Goal: Task Accomplishment & Management: Complete application form

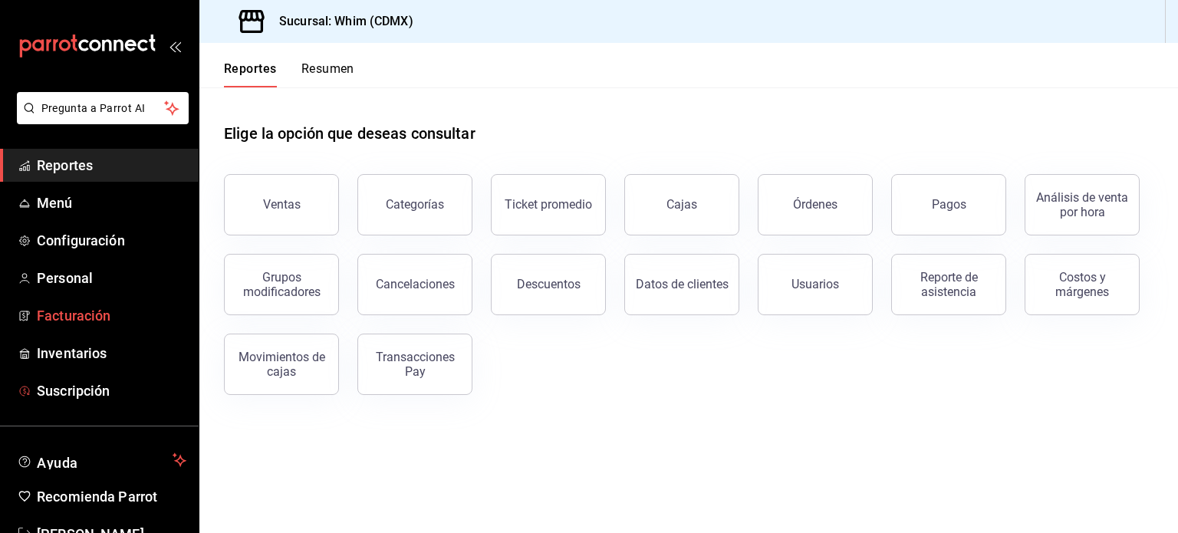
click at [108, 319] on span "Facturación" at bounding box center [112, 315] width 150 height 21
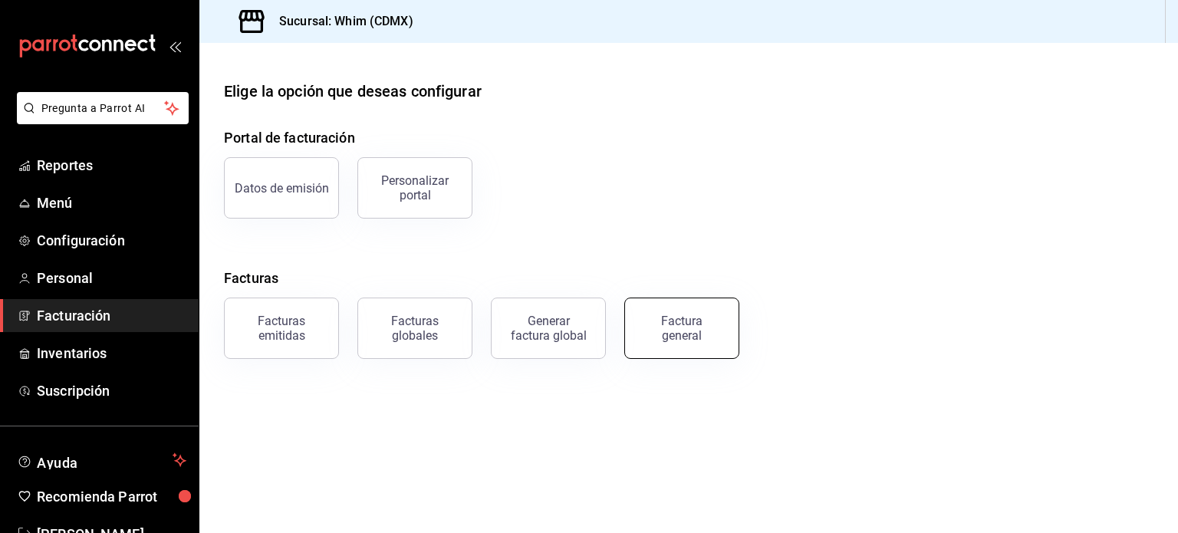
click at [718, 339] on button "Factura general" at bounding box center [681, 328] width 115 height 61
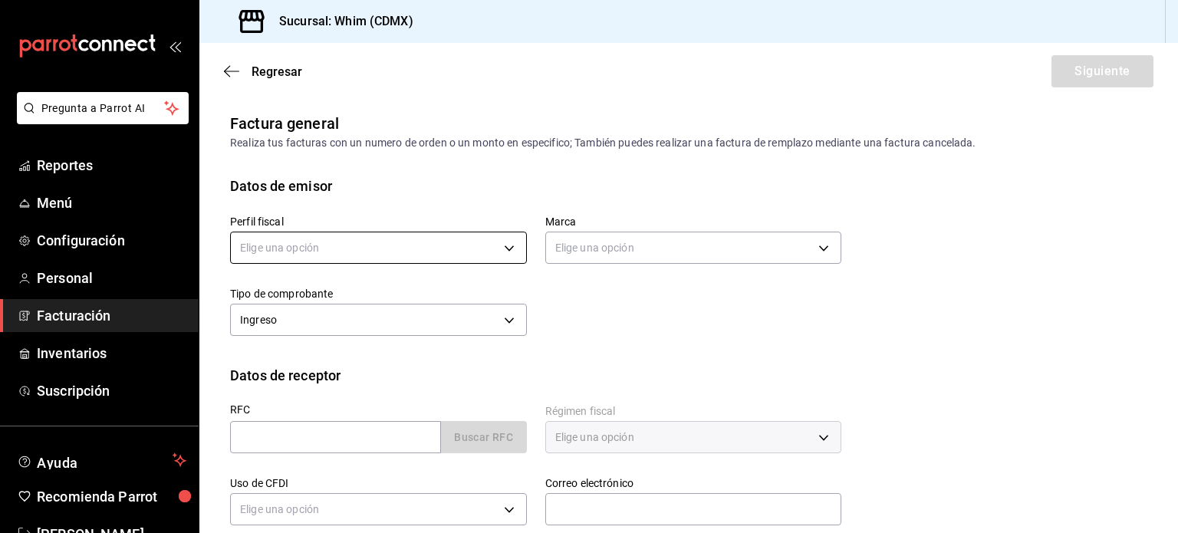
click at [510, 248] on body "Pregunta a Parrot AI Reportes Menú Configuración Personal Facturación Inventari…" at bounding box center [589, 266] width 1178 height 533
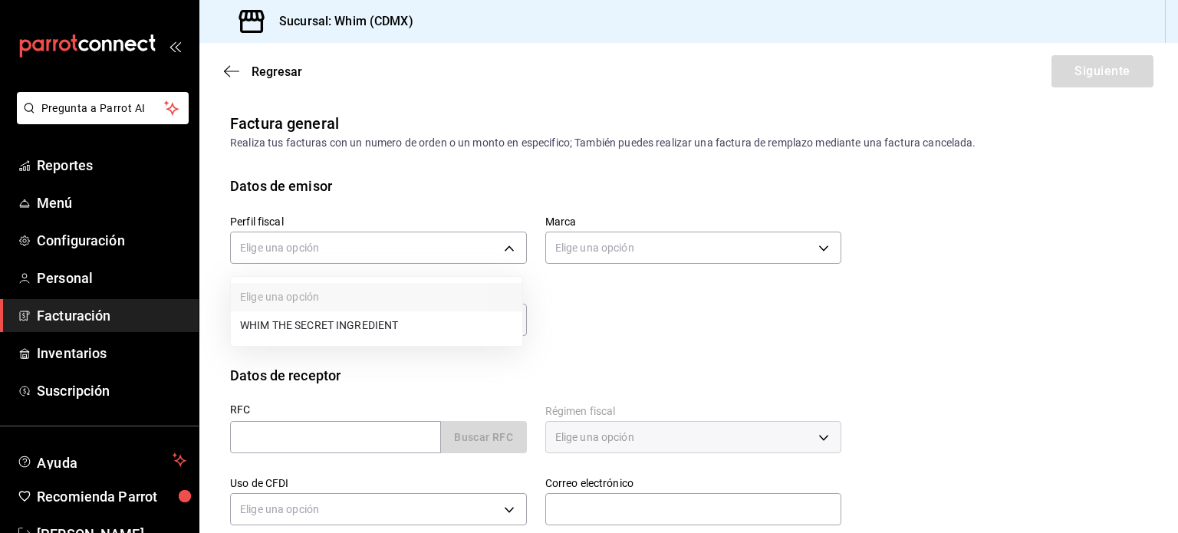
click at [376, 324] on li "WHIM THE SECRET INGREDIENT" at bounding box center [376, 325] width 291 height 28
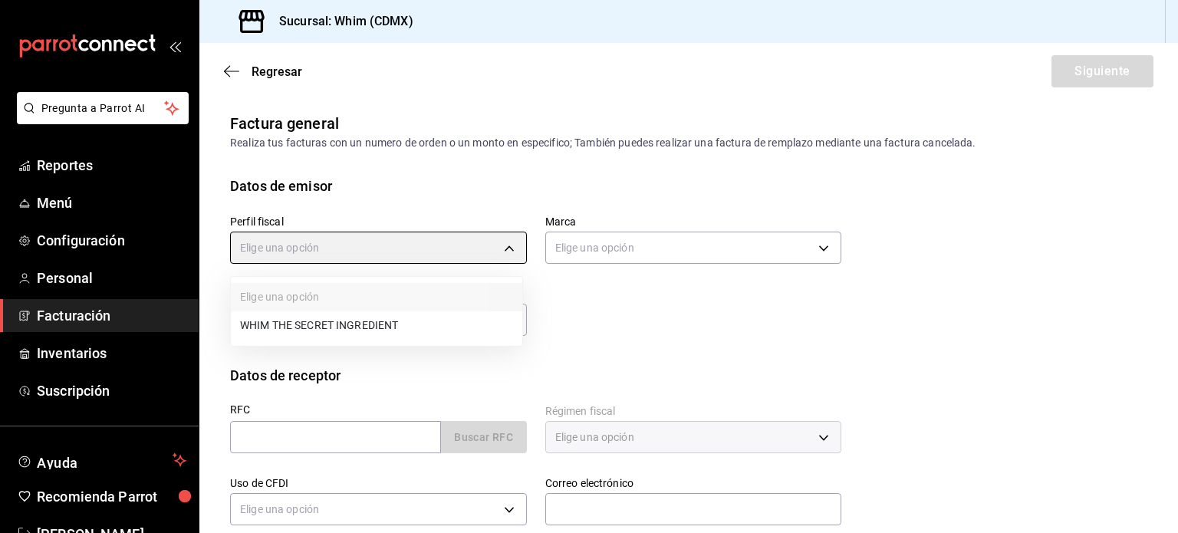
type input "8d5f64ec-deef-4488-bad0-eb73a8d1ee65"
type input "29e4b829-75bc-4c01-81a3-64e24ae3ed98"
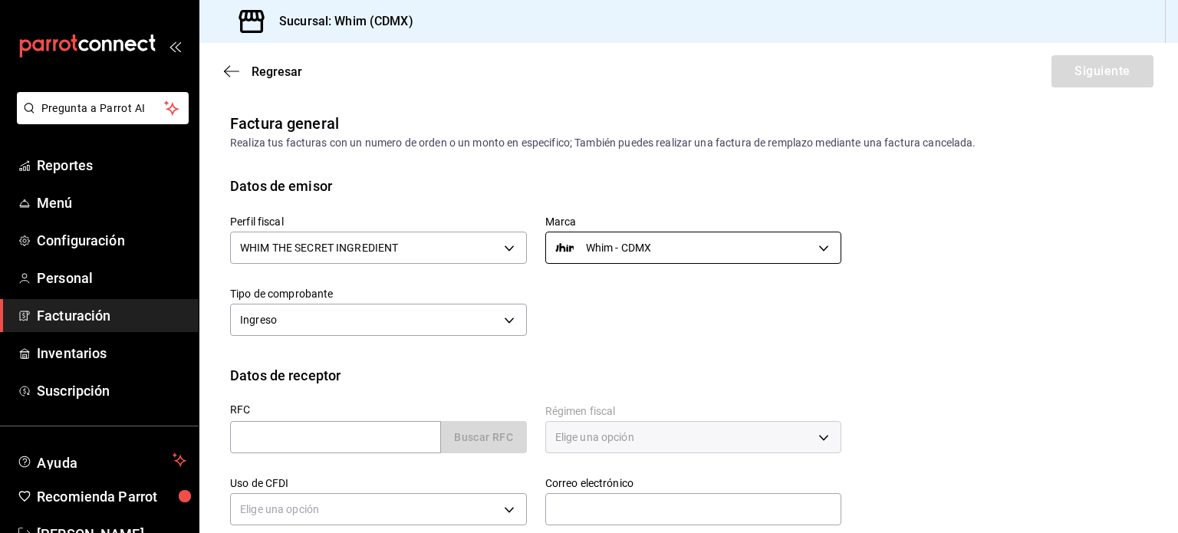
click at [696, 248] on body "Pregunta a Parrot AI Reportes Menú Configuración Personal Facturación Inventari…" at bounding box center [589, 266] width 1178 height 533
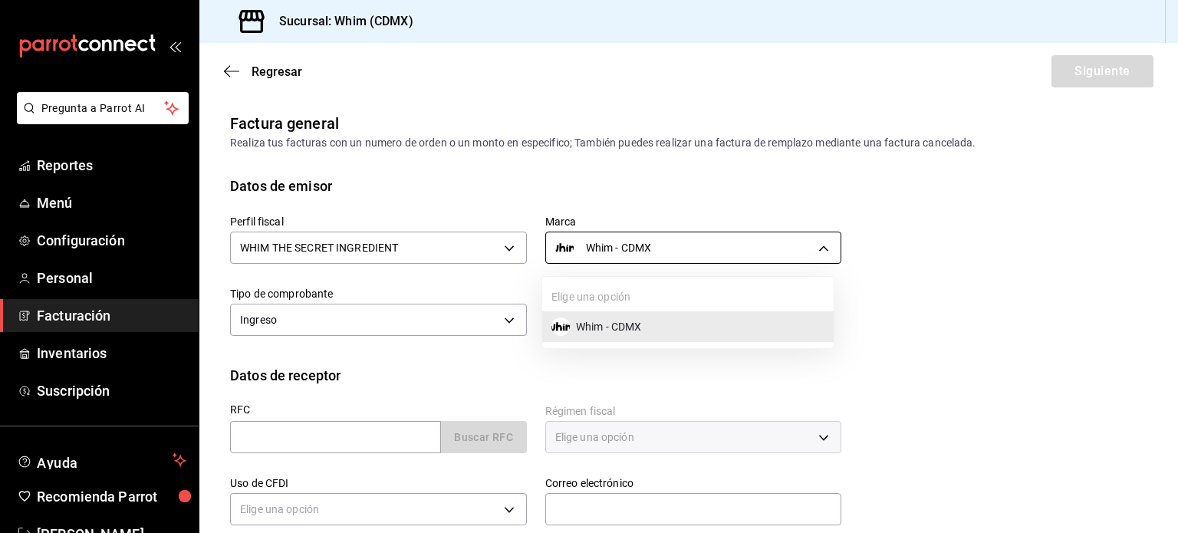
click at [696, 248] on div at bounding box center [589, 266] width 1178 height 533
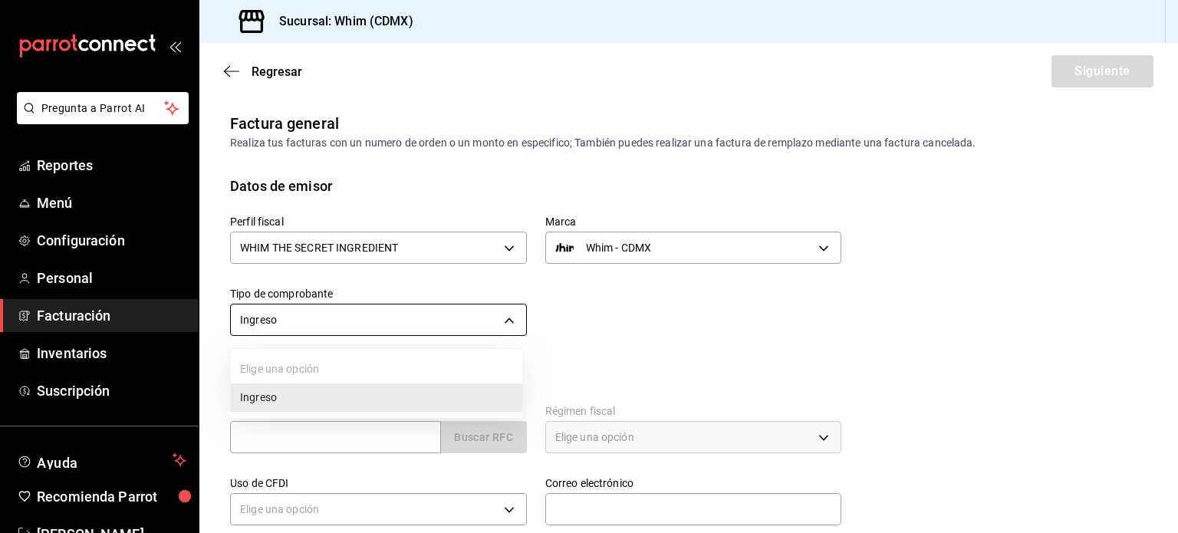
click at [359, 322] on body "Pregunta a Parrot AI Reportes Menú Configuración Personal Facturación Inventari…" at bounding box center [589, 266] width 1178 height 533
click at [359, 322] on div at bounding box center [589, 266] width 1178 height 533
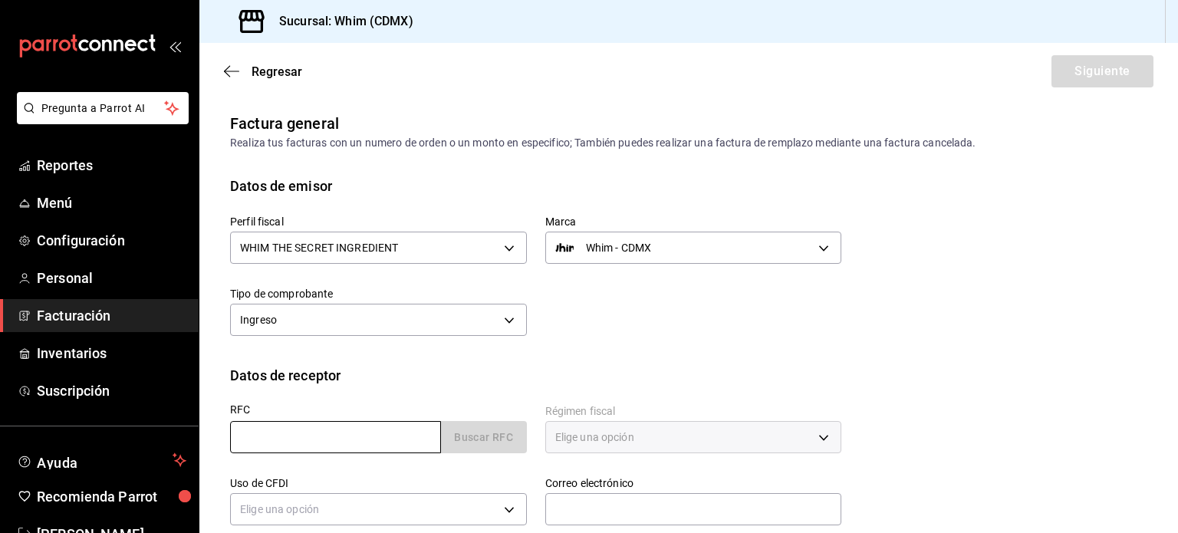
click at [300, 444] on input "text" at bounding box center [335, 437] width 211 height 32
paste input "XAXX010101000"
type input "XAXX010101000"
type input "11000"
type input "616"
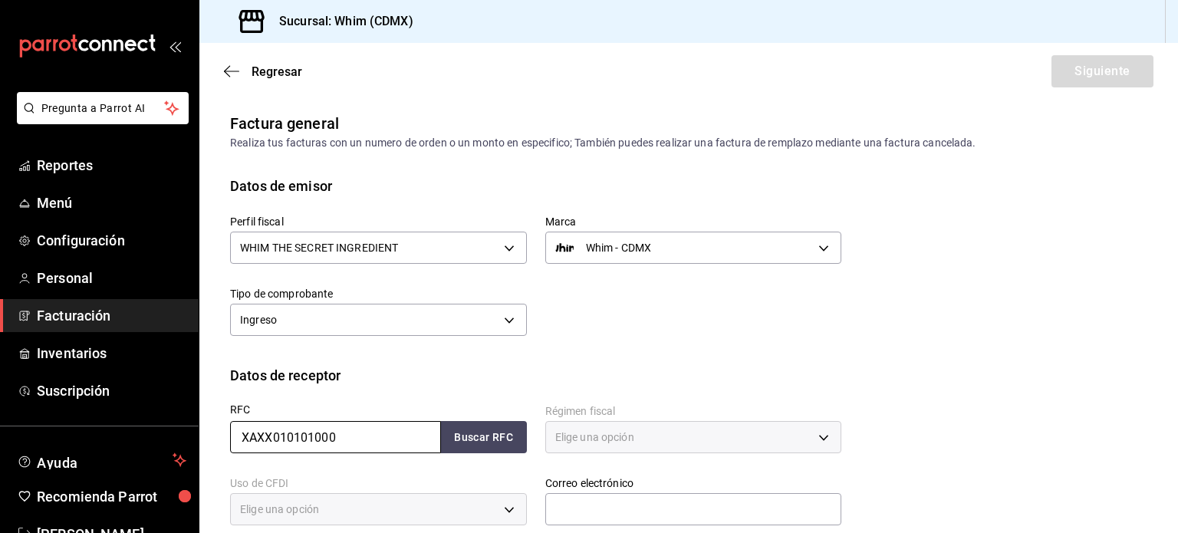
type input "S01"
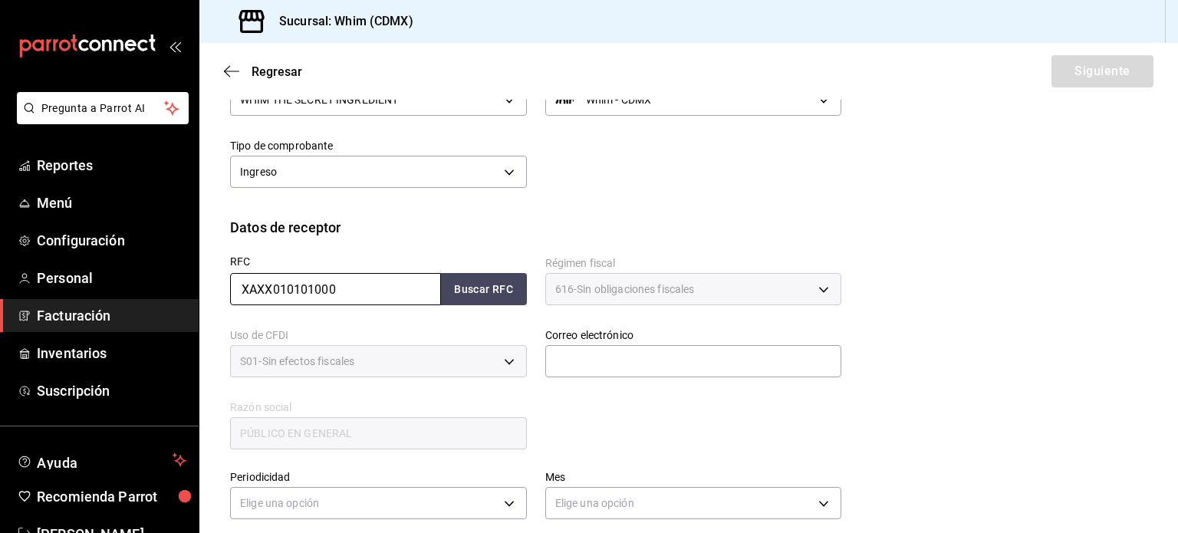
scroll to position [153, 0]
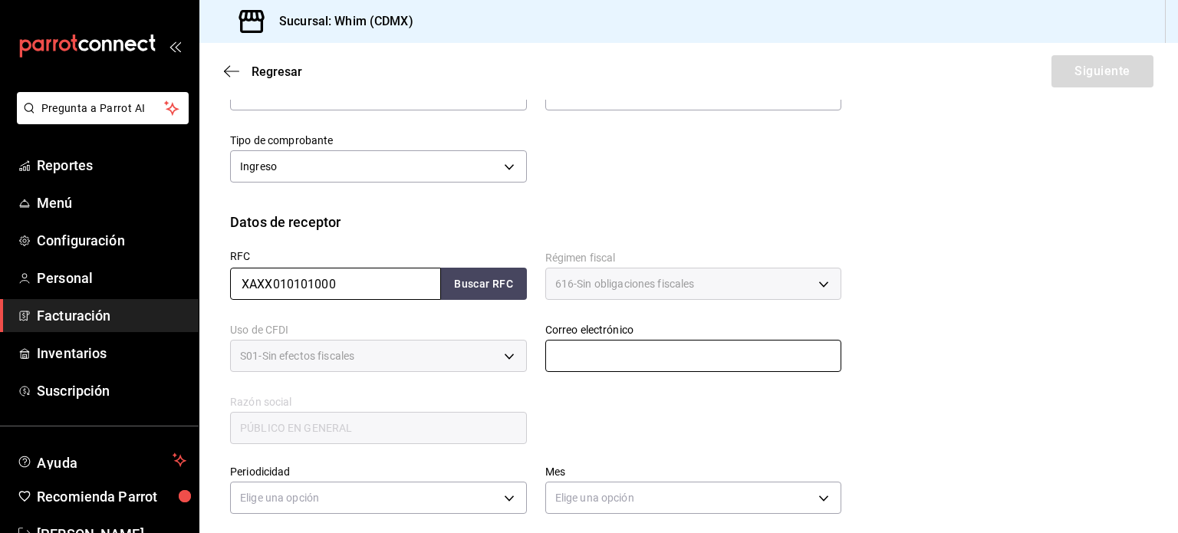
type input "XAXX010101000"
click at [650, 365] on input "text" at bounding box center [693, 356] width 297 height 32
type input "administracion@whim.com.mx"
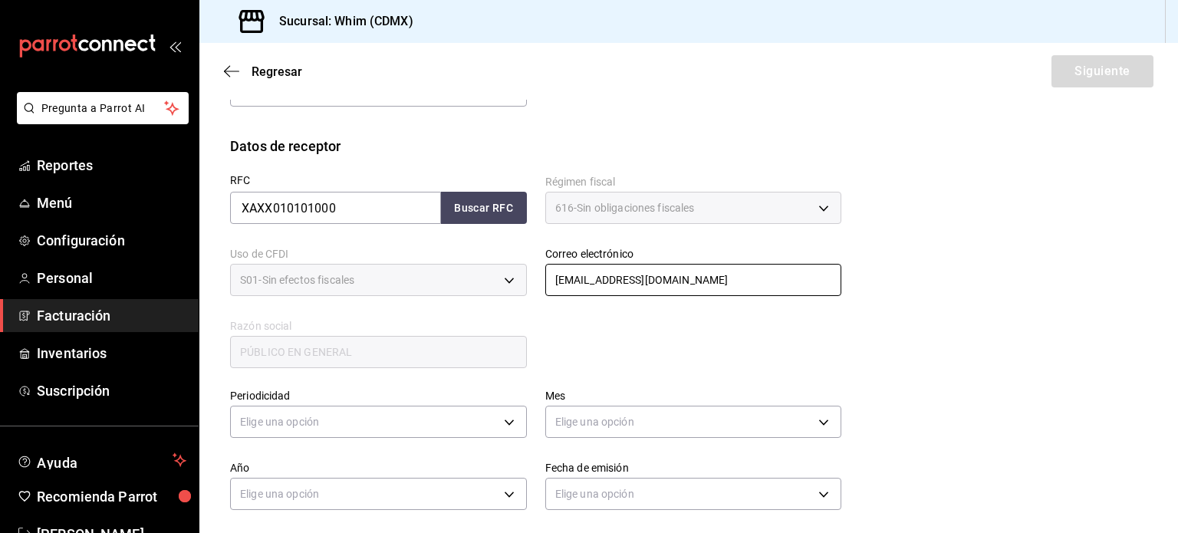
scroll to position [230, 0]
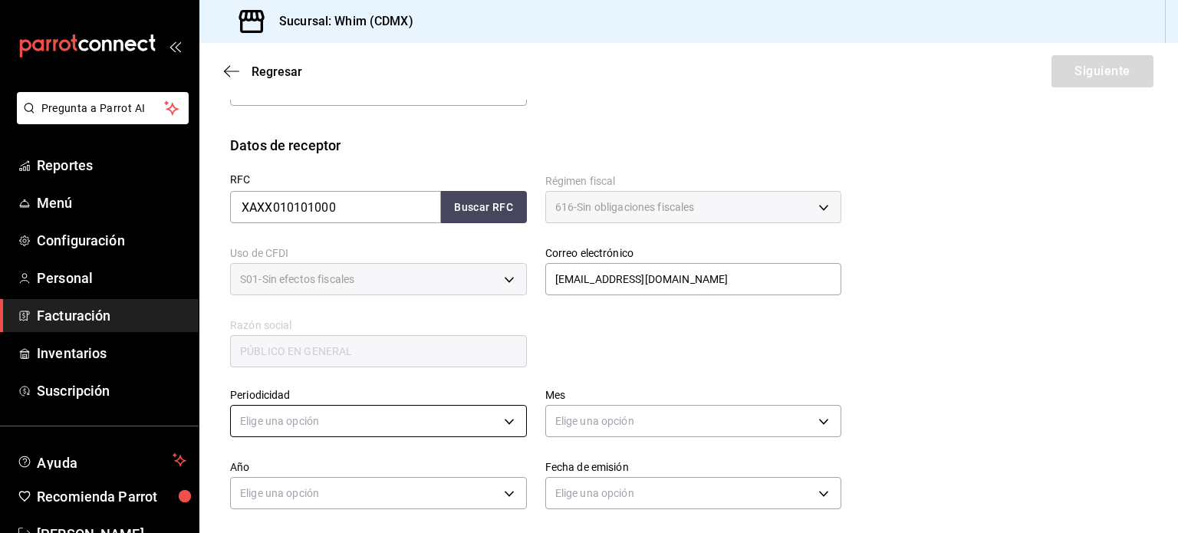
click at [357, 430] on body "Pregunta a Parrot AI Reportes Menú Configuración Personal Facturación Inventari…" at bounding box center [589, 266] width 1178 height 533
click at [314, 464] on li "Semanal" at bounding box center [376, 462] width 291 height 25
type input "WEEKLY"
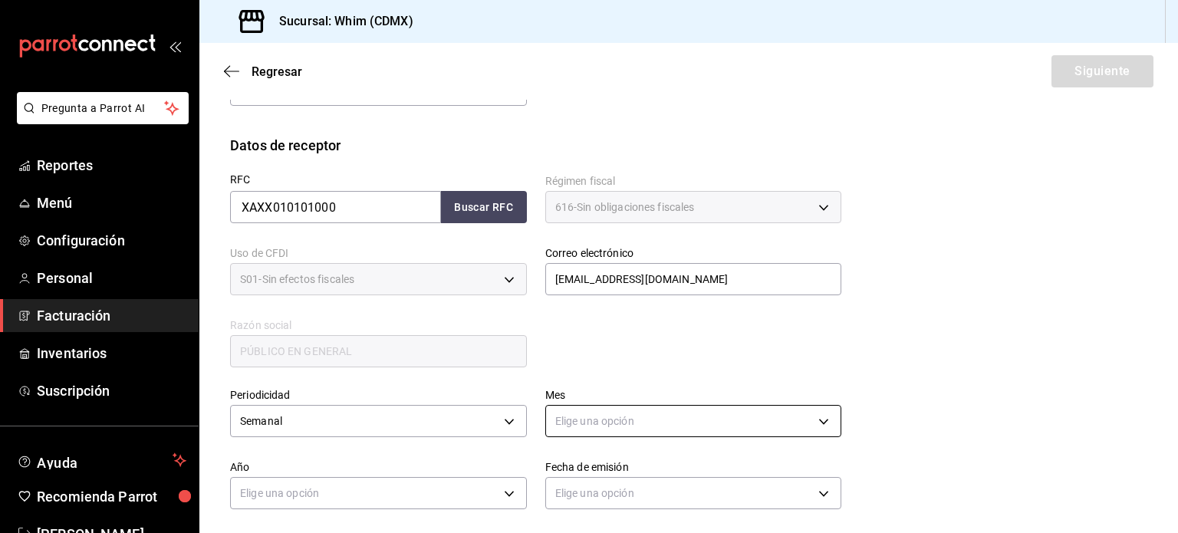
click at [639, 419] on body "Pregunta a Parrot AI Reportes Menú Configuración Personal Facturación Inventari…" at bounding box center [589, 266] width 1178 height 533
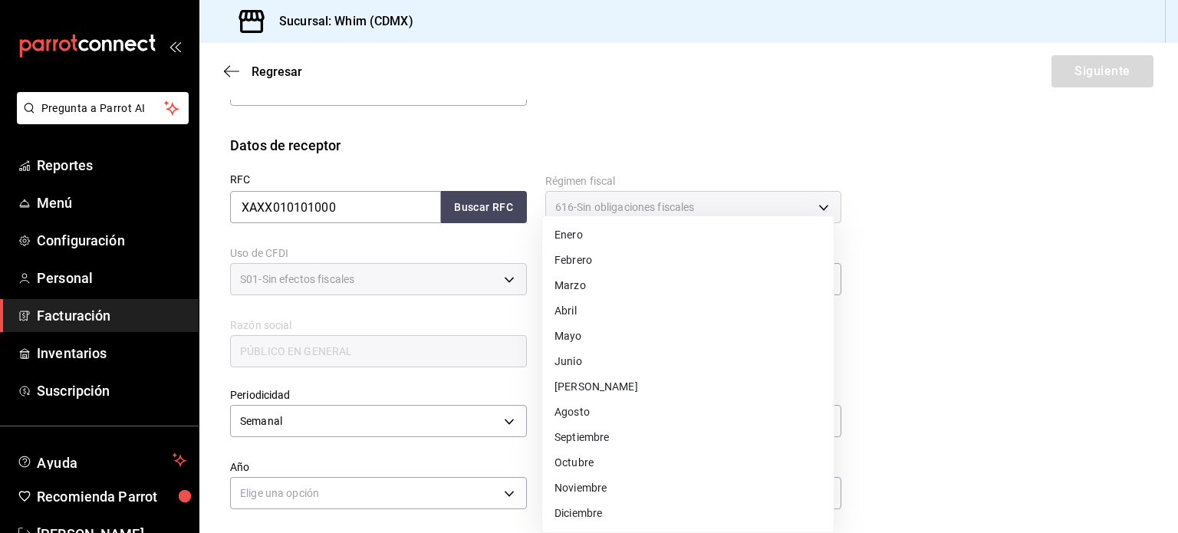
click at [638, 419] on li "Agosto" at bounding box center [687, 412] width 291 height 25
type input "8"
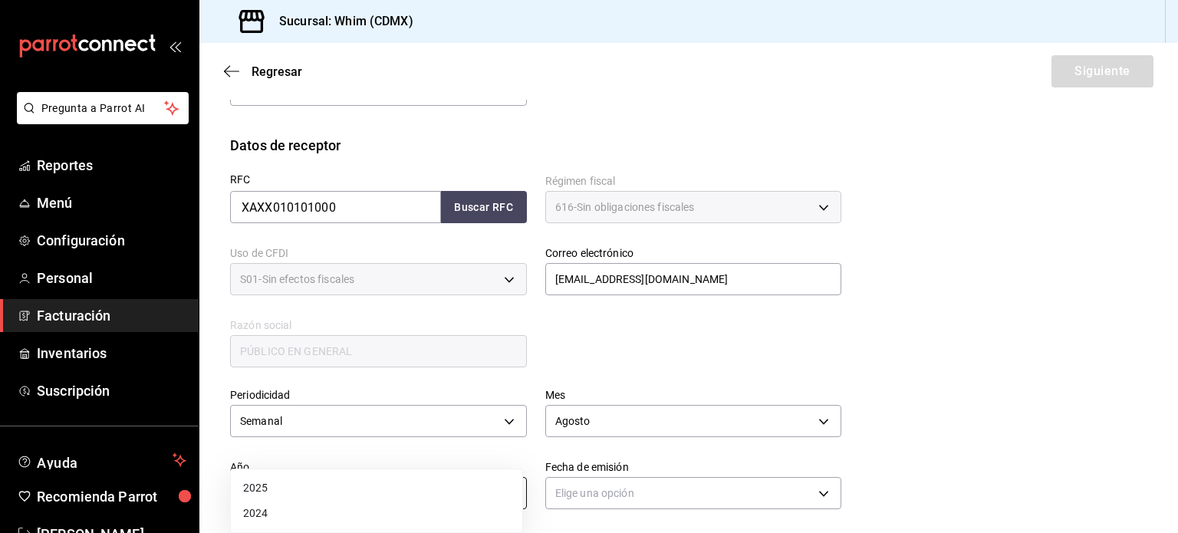
click at [337, 502] on body "Pregunta a Parrot AI Reportes Menú Configuración Personal Facturación Inventari…" at bounding box center [589, 266] width 1178 height 533
click at [325, 489] on li "2025" at bounding box center [376, 487] width 291 height 25
type input "2025"
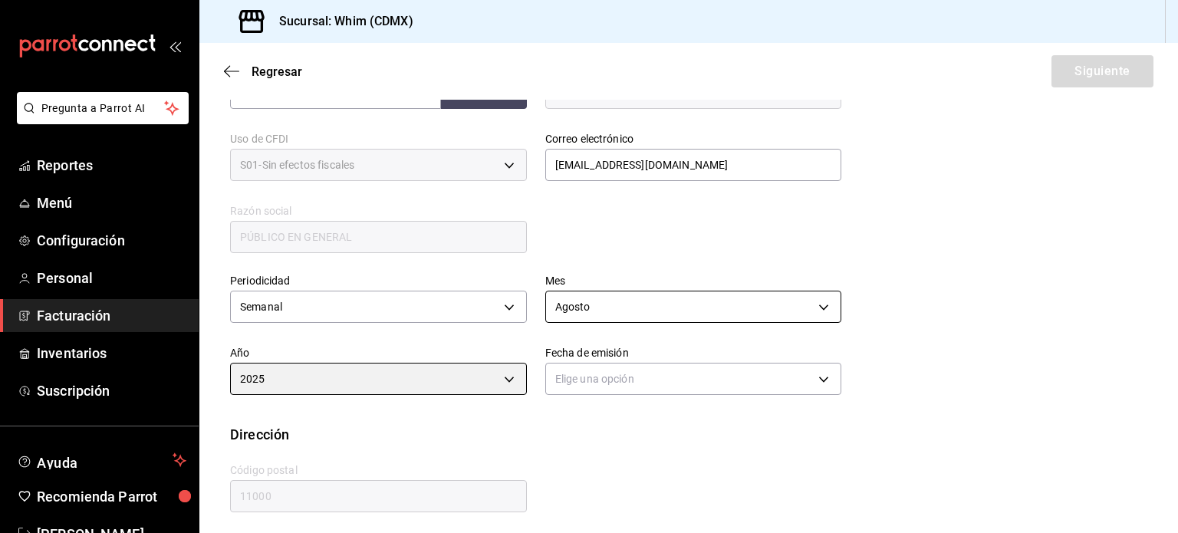
scroll to position [350, 0]
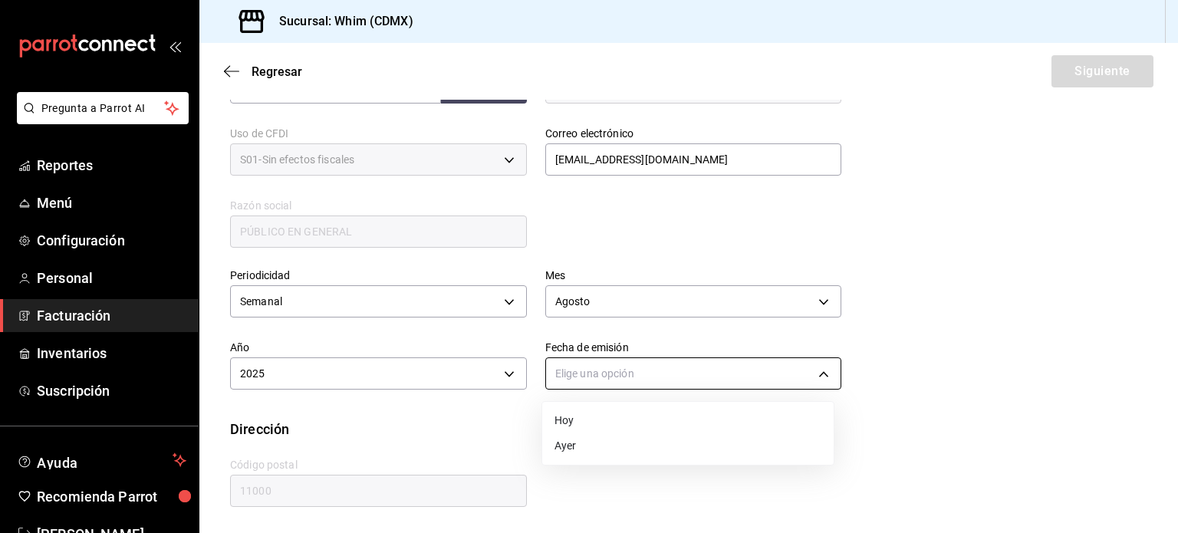
click at [623, 377] on body "Pregunta a Parrot AI Reportes Menú Configuración Personal Facturación Inventari…" at bounding box center [589, 266] width 1178 height 533
click at [590, 423] on li "Hoy" at bounding box center [687, 420] width 291 height 25
type input "TODAY"
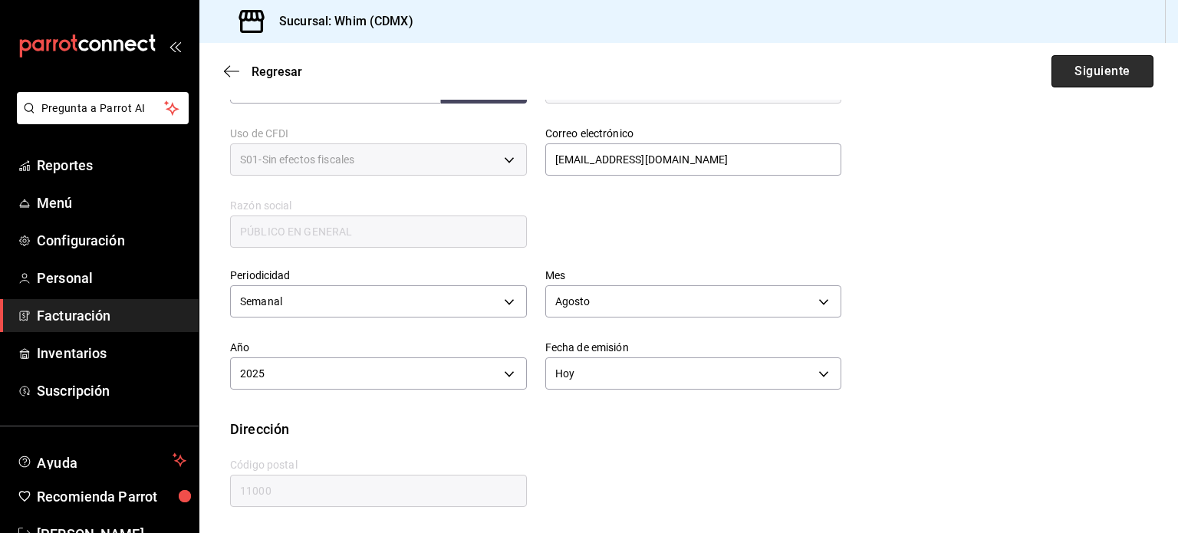
click at [1097, 73] on button "Siguiente" at bounding box center [1102, 71] width 102 height 32
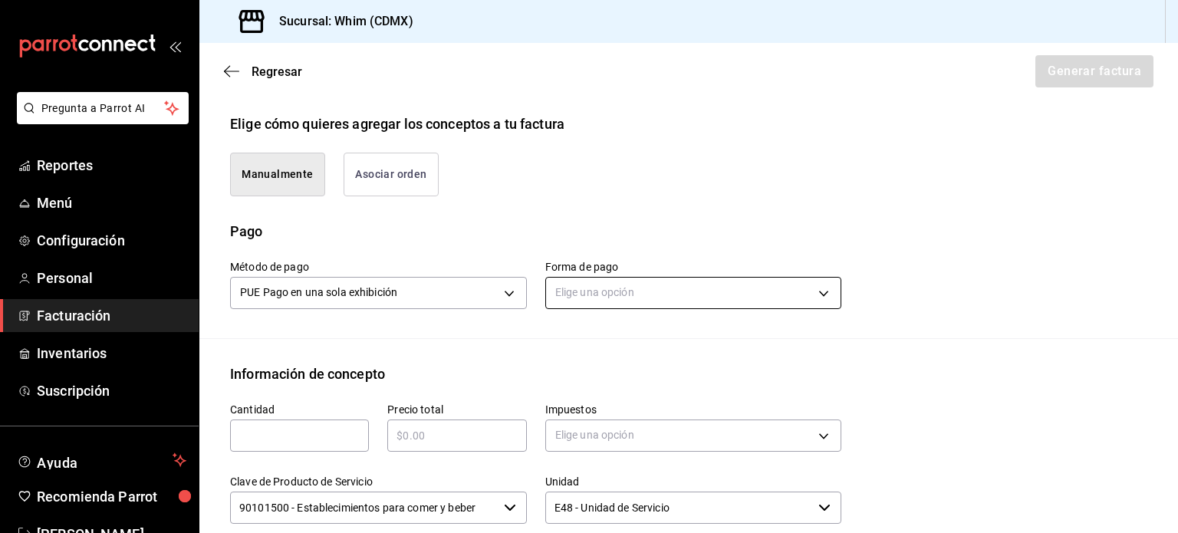
click at [677, 296] on body "Pregunta a Parrot AI Reportes Menú Configuración Personal Facturación Inventari…" at bounding box center [589, 266] width 1178 height 533
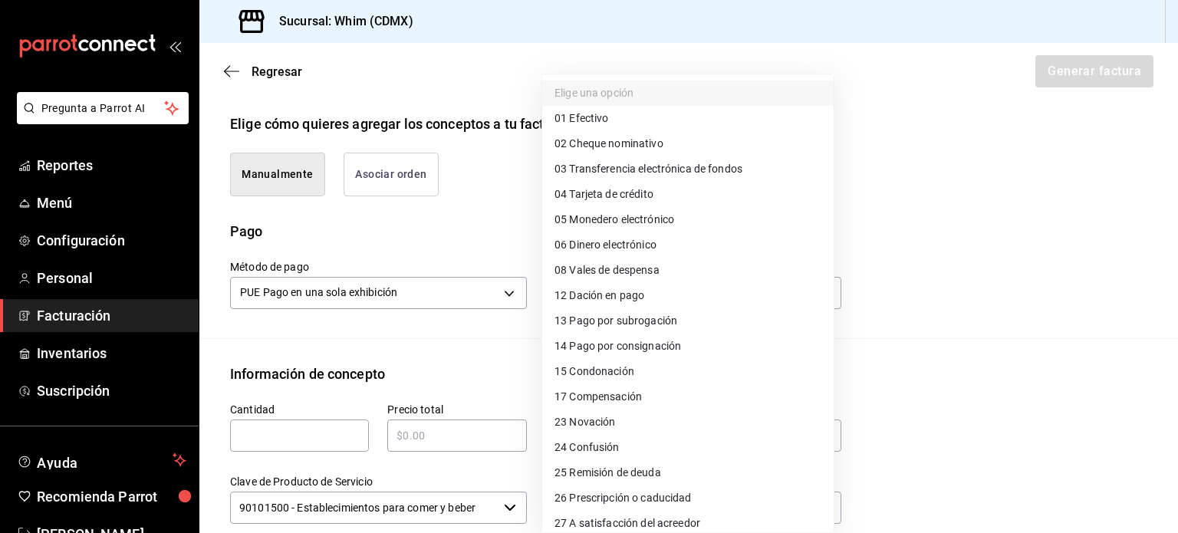
click at [669, 166] on span "03 Transferencia electrónica de fondos" at bounding box center [648, 169] width 188 height 16
type input "03"
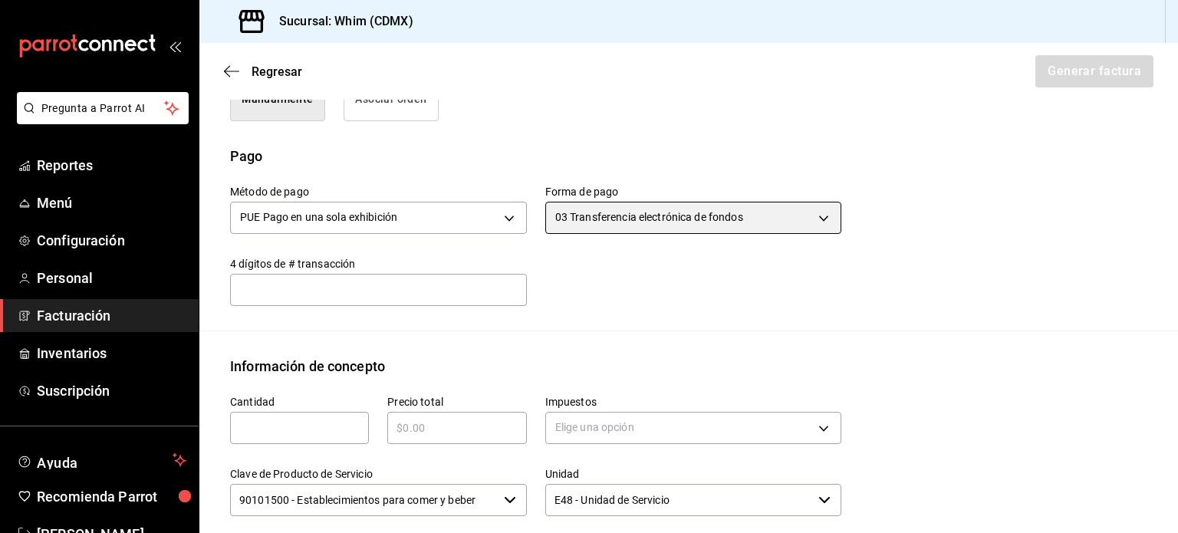
scroll to position [426, 0]
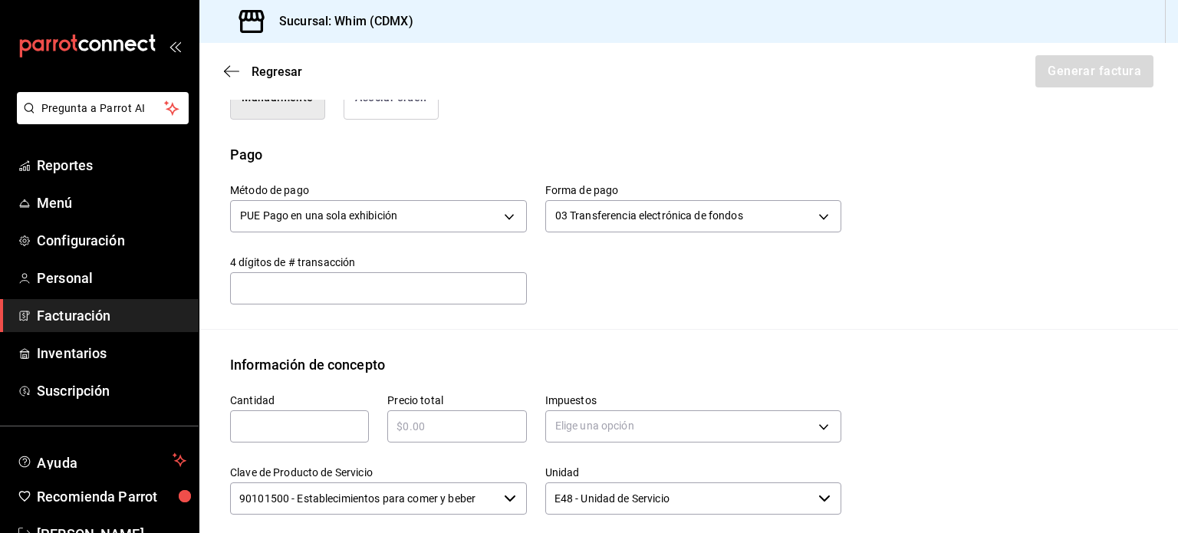
click at [318, 433] on input "text" at bounding box center [299, 426] width 139 height 18
type input "1"
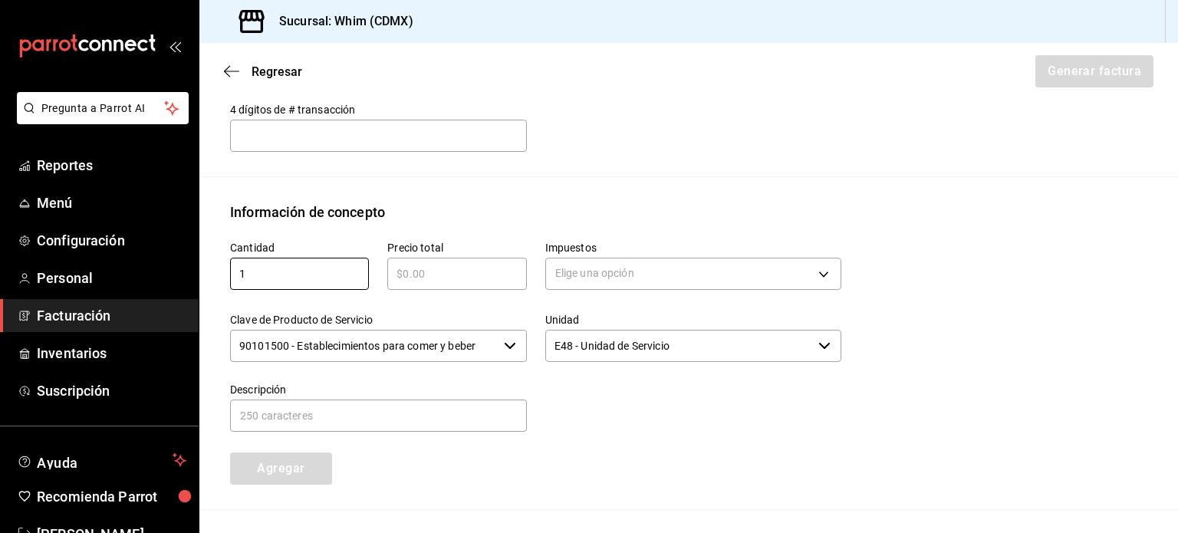
scroll to position [656, 0]
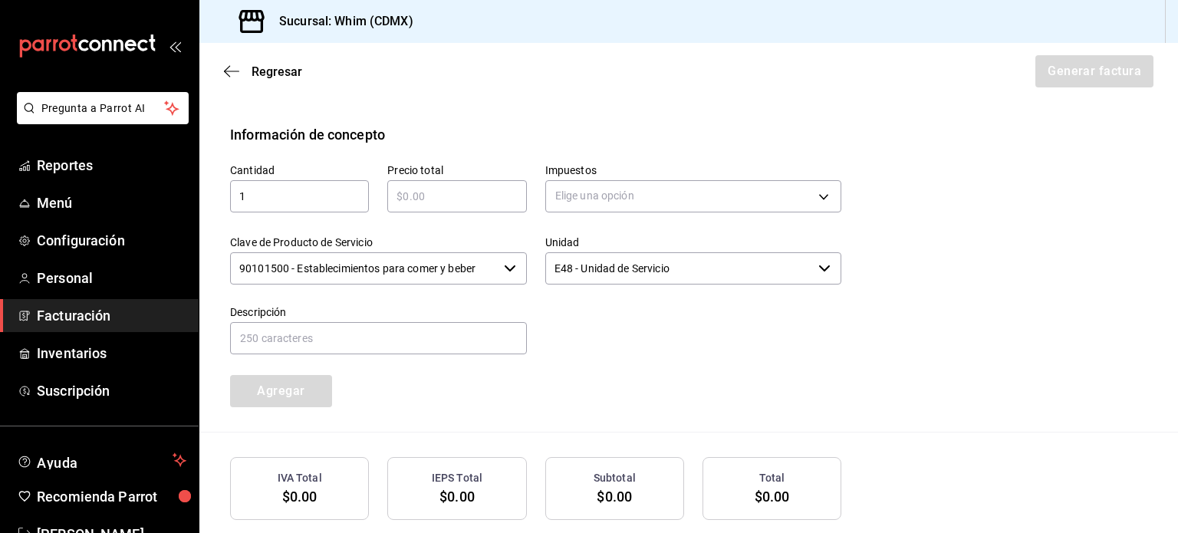
click at [446, 192] on input "text" at bounding box center [456, 196] width 139 height 18
click at [449, 192] on input "text" at bounding box center [456, 196] width 139 height 18
click at [449, 192] on input "$10230" at bounding box center [456, 196] width 139 height 18
type input "$10230"
click at [423, 183] on div "$10230 ​" at bounding box center [456, 196] width 139 height 32
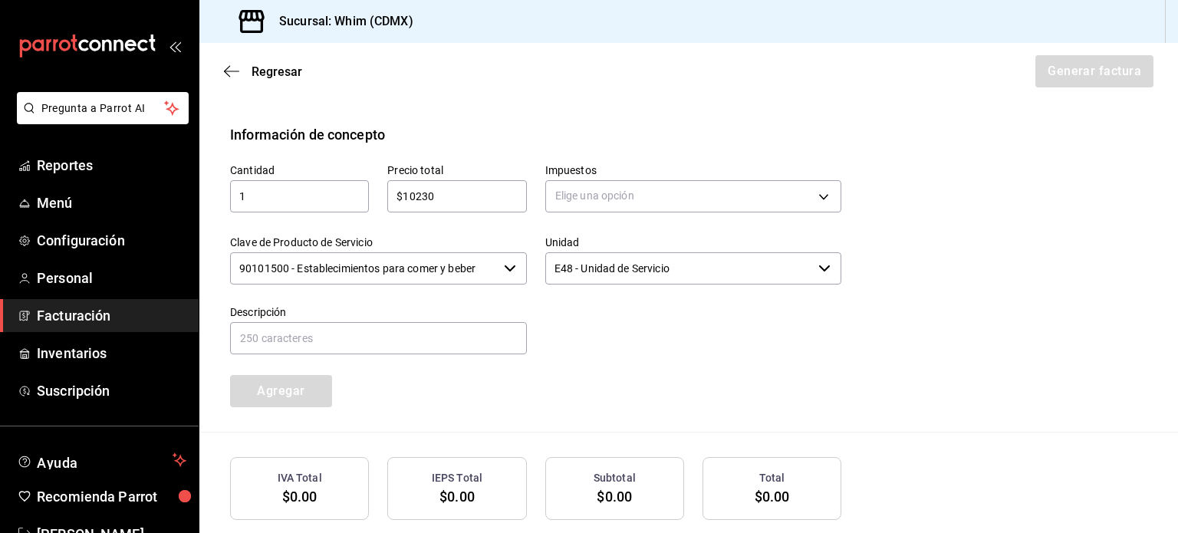
click at [316, 189] on input "1" at bounding box center [299, 196] width 139 height 18
click at [440, 197] on input "$10230" at bounding box center [456, 196] width 139 height 18
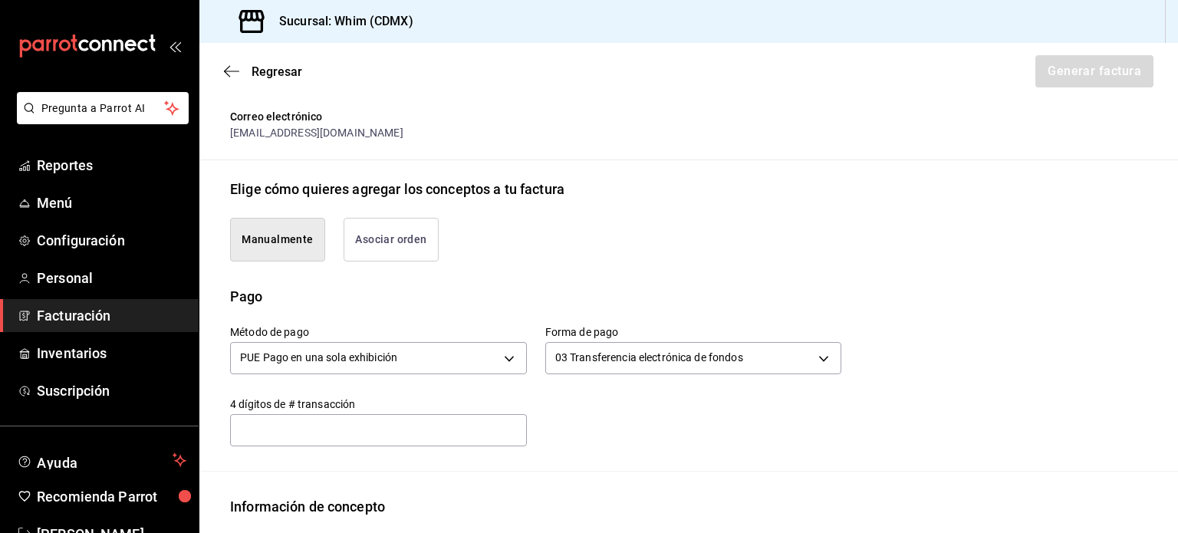
scroll to position [0, 0]
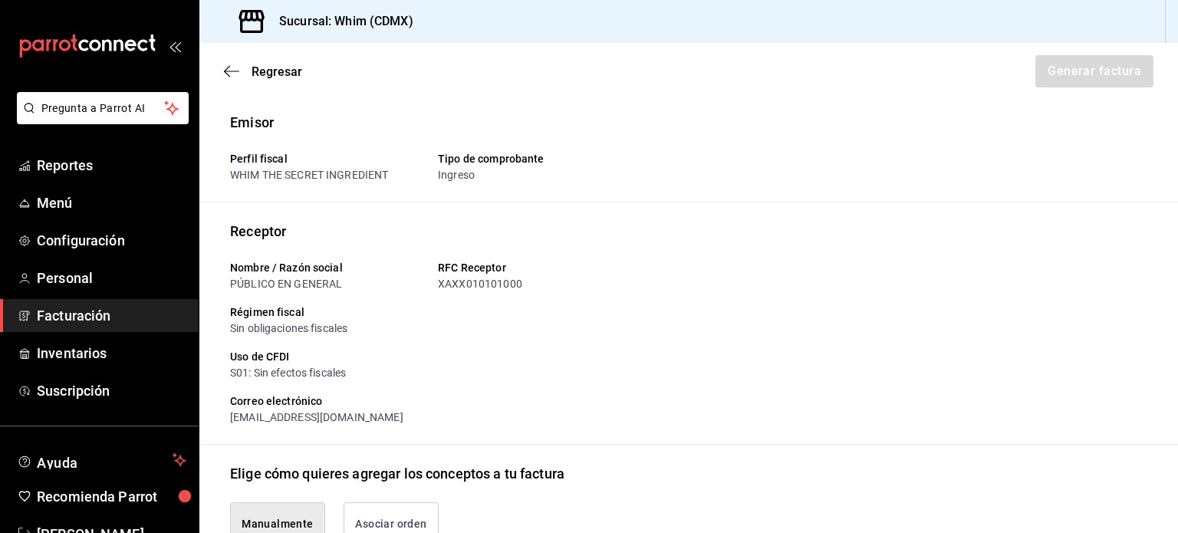
click at [456, 116] on p "Emisor" at bounding box center [688, 122] width 917 height 21
click at [310, 195] on div "Emisor Perfil fiscal WHIM THE SECRET INGREDIENT Tipo de comprobante Ingreso" at bounding box center [688, 157] width 917 height 90
click at [305, 276] on div "PÚBLICO EN GENERAL" at bounding box center [328, 284] width 196 height 16
click at [344, 346] on div "Uso de CFDI S01: Sin efectos fiscales" at bounding box center [529, 359] width 623 height 44
click at [344, 345] on div "Uso de CFDI S01: Sin efectos fiscales" at bounding box center [529, 359] width 623 height 44
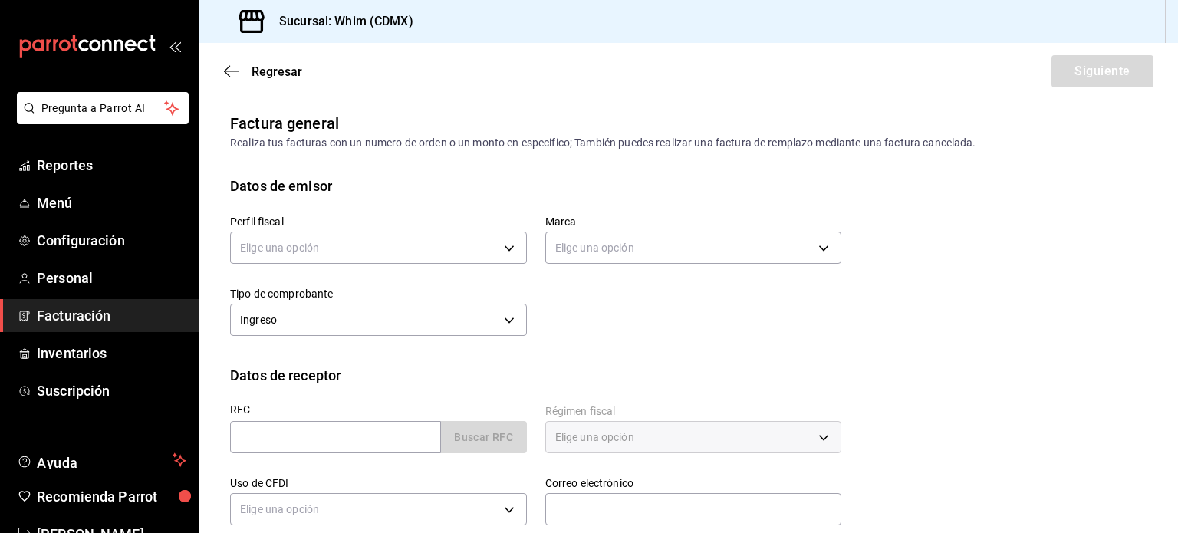
click at [452, 188] on div "Datos de emisor" at bounding box center [688, 186] width 917 height 21
click at [97, 324] on span "Facturación" at bounding box center [112, 315] width 150 height 21
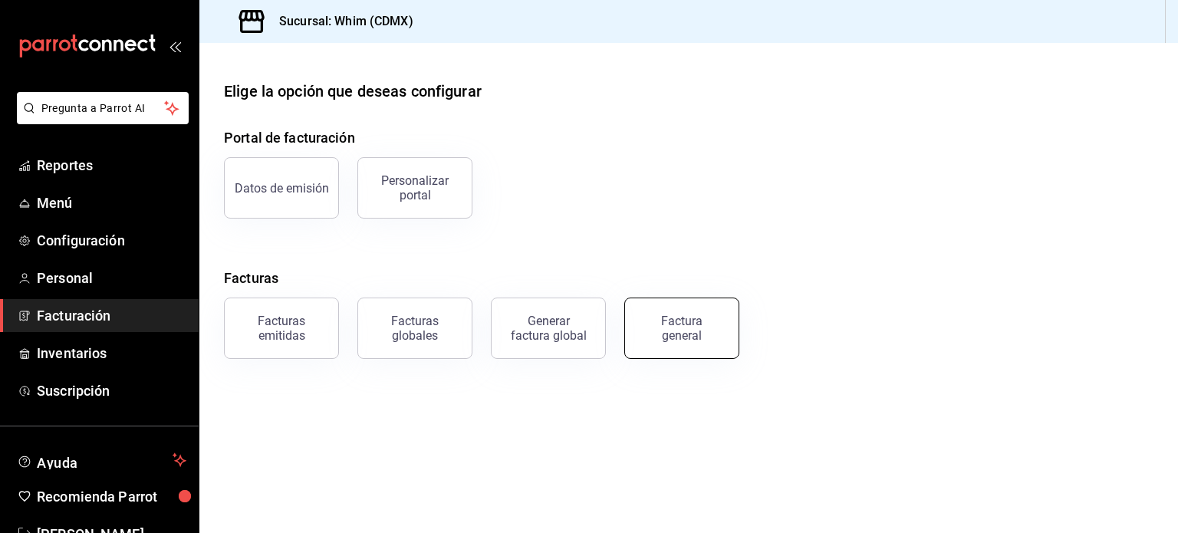
click at [692, 336] on div "Factura general" at bounding box center [681, 328] width 77 height 29
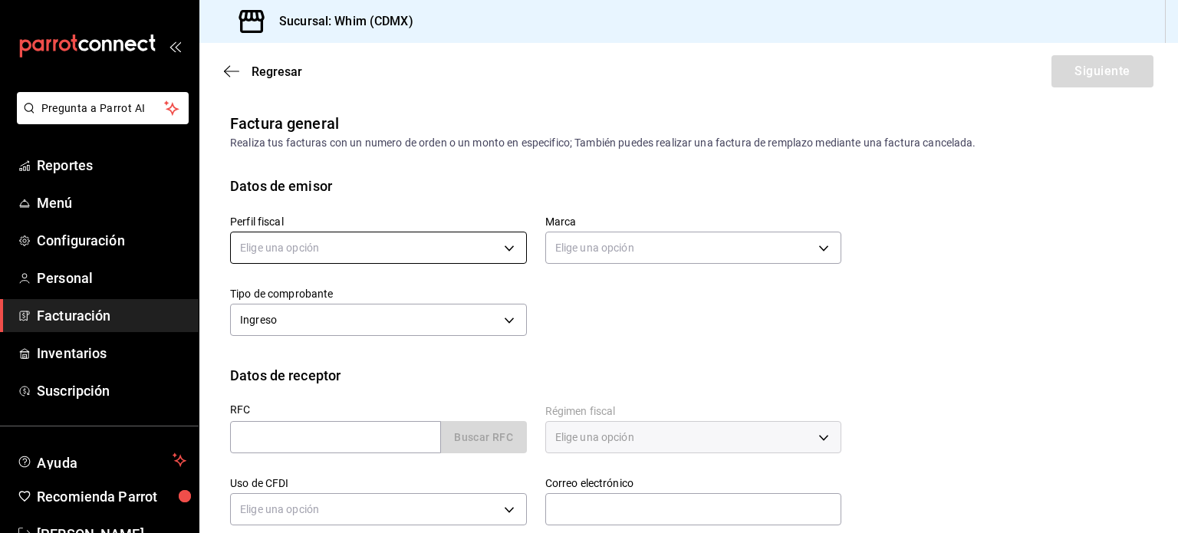
click at [380, 251] on body "Pregunta a Parrot AI Reportes Menú Configuración Personal Facturación Inventari…" at bounding box center [589, 266] width 1178 height 533
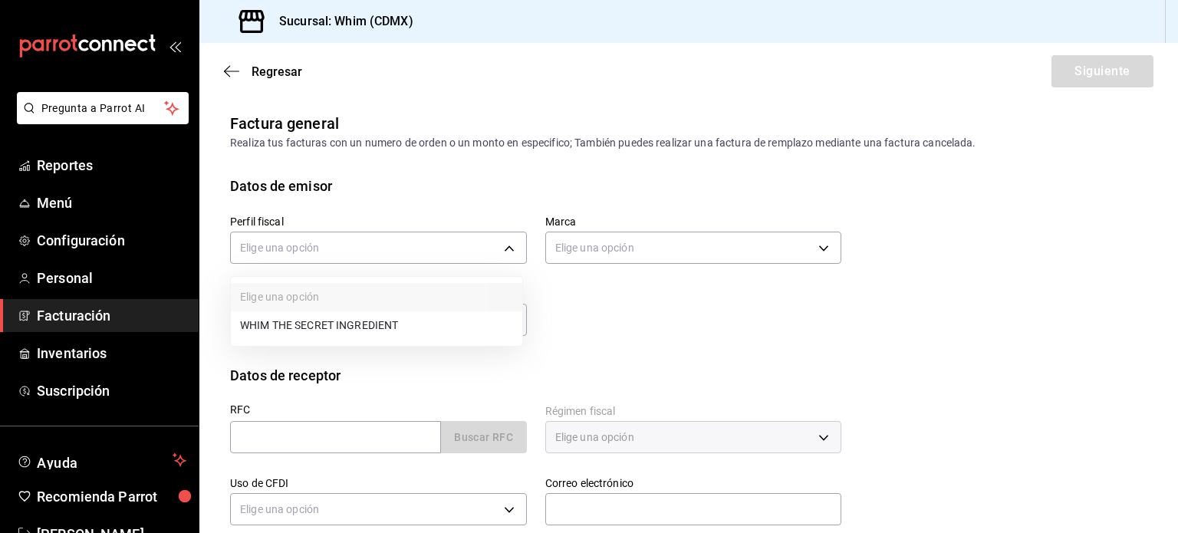
click at [350, 331] on li "WHIM THE SECRET INGREDIENT" at bounding box center [376, 325] width 291 height 28
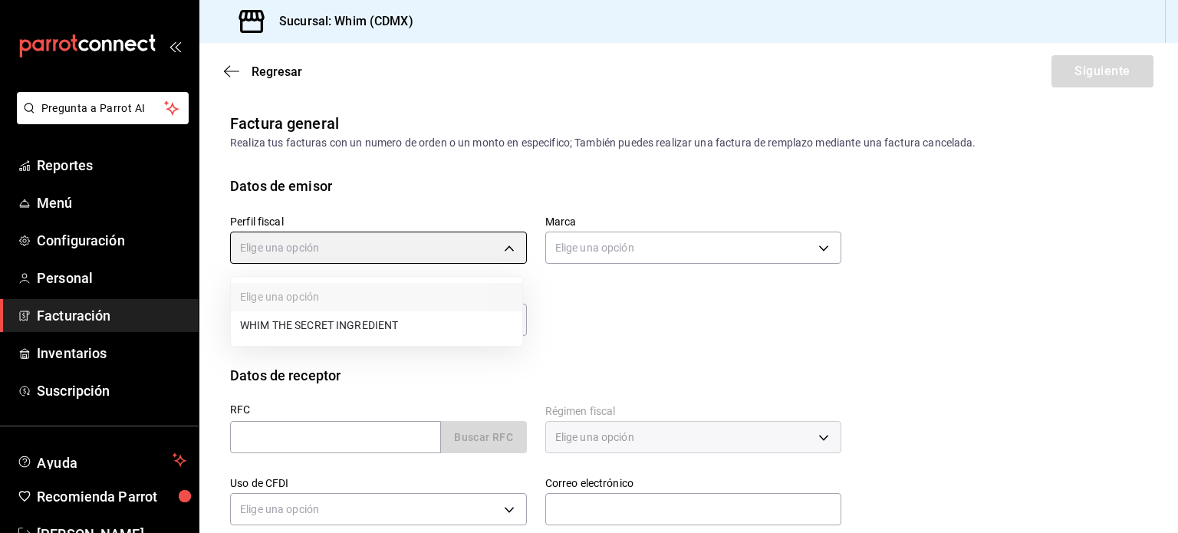
type input "8d5f64ec-deef-4488-bad0-eb73a8d1ee65"
type input "29e4b829-75bc-4c01-81a3-64e24ae3ed98"
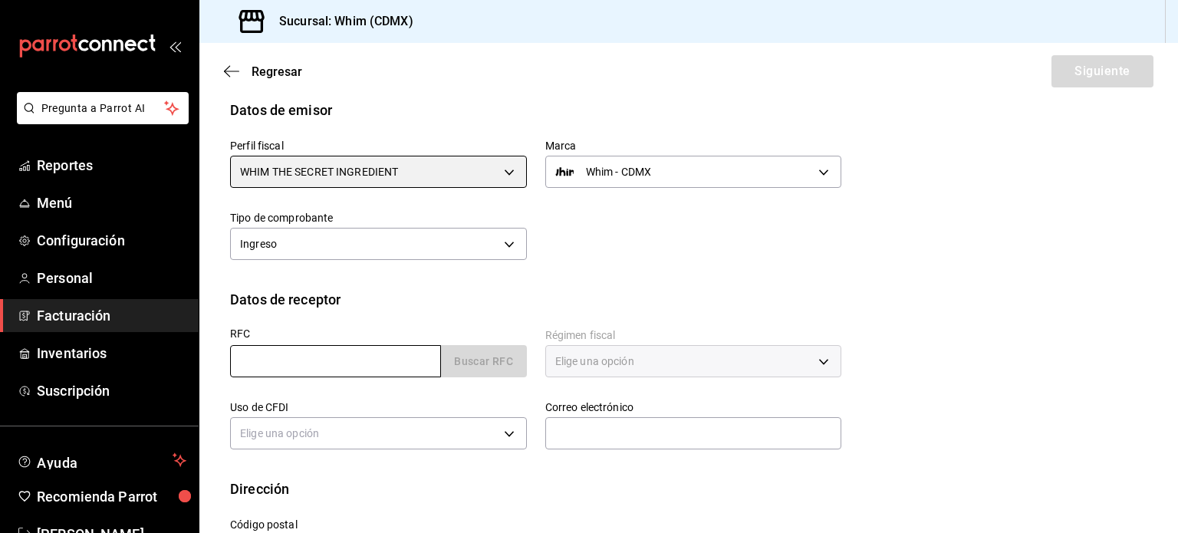
scroll to position [77, 0]
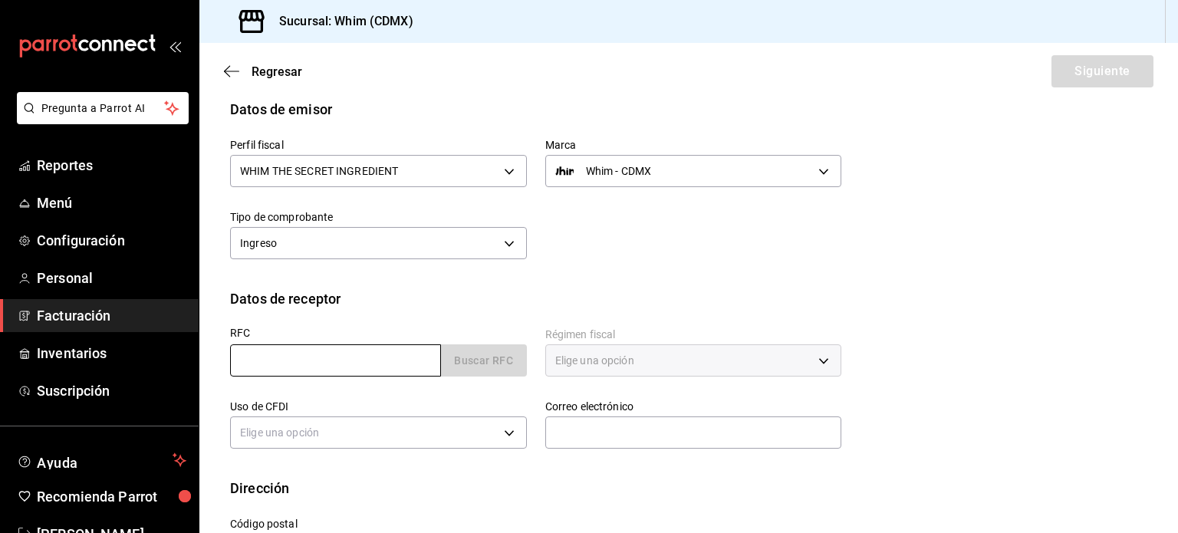
click at [306, 354] on input "text" at bounding box center [335, 360] width 211 height 32
paste input "XAXX010101000"
type input "XAXX010101000"
type input "11000"
type input "616"
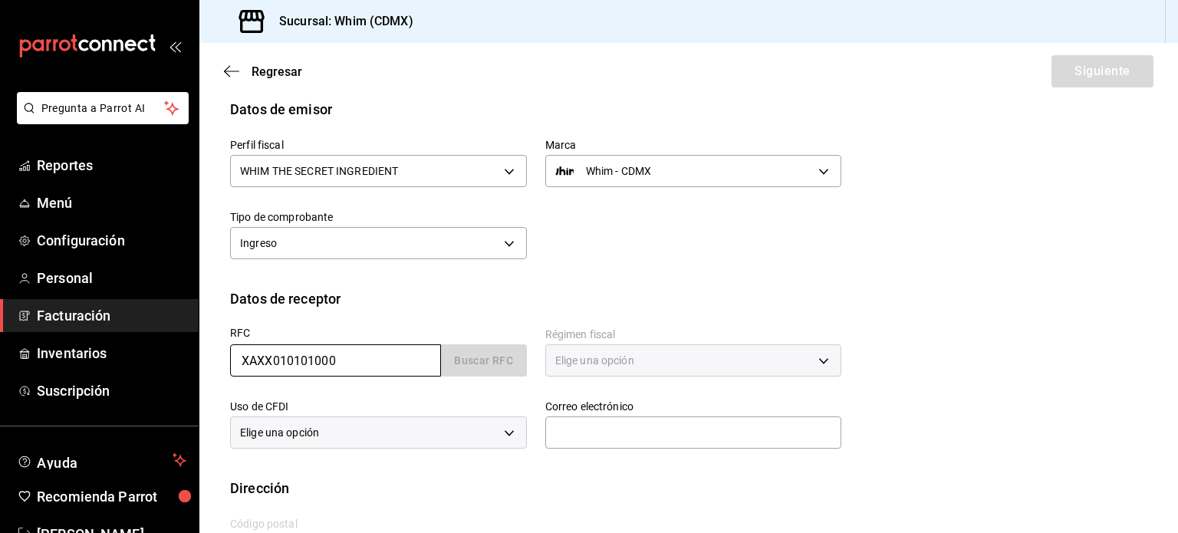
type input "S01"
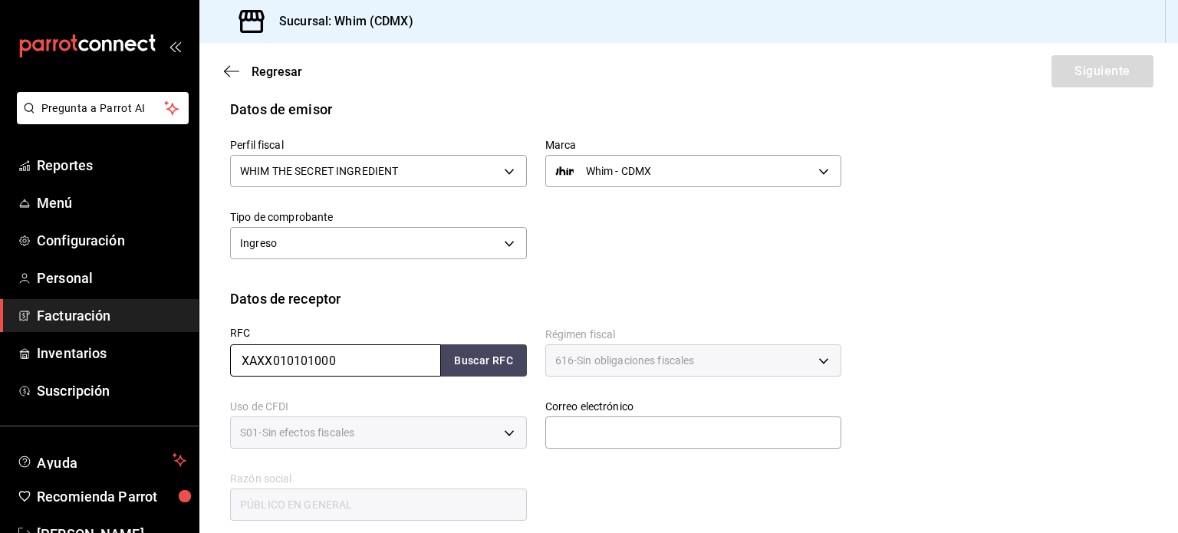
type input "XAXX010101000"
click at [808, 272] on div "Perfil fiscal WHIM THE SECRET INGREDIENT 8d5f64ec-deef-4488-bad0-eb73a8d1ee65 M…" at bounding box center [688, 204] width 917 height 169
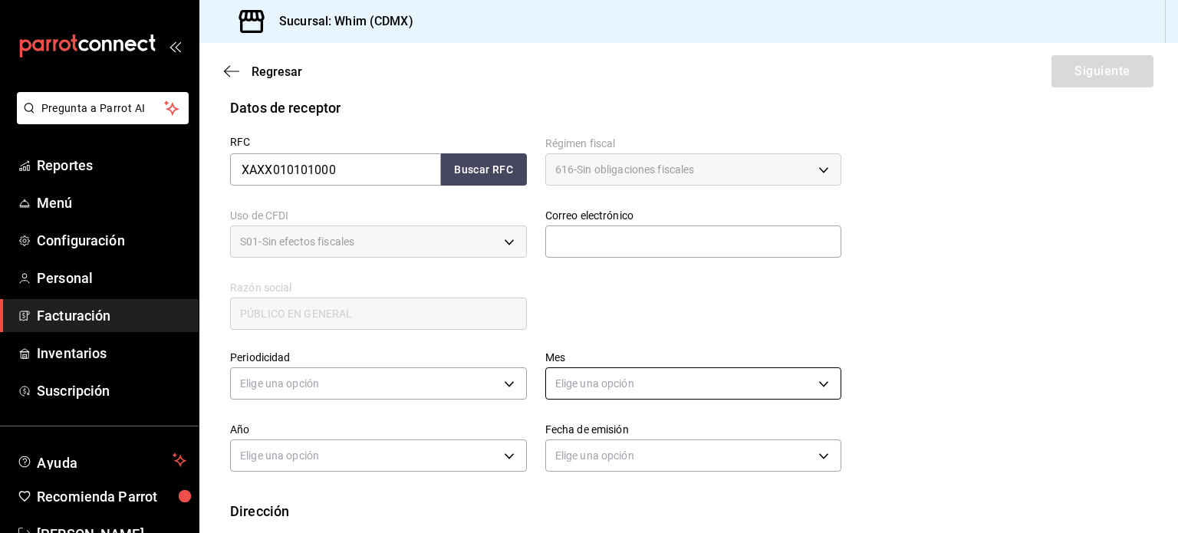
scroll to position [307, 0]
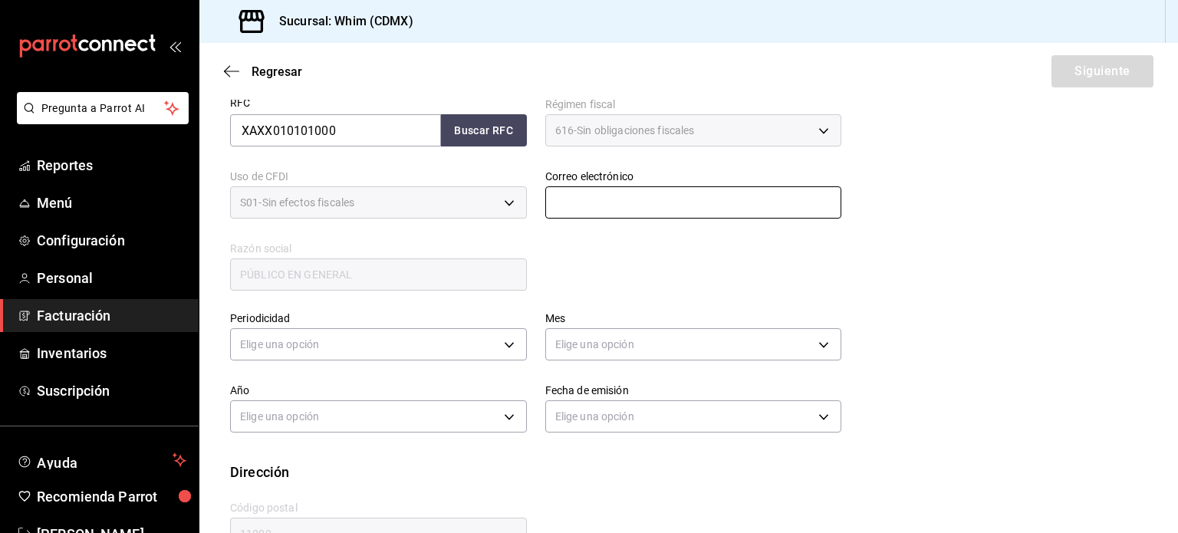
click at [610, 210] on input "text" at bounding box center [693, 202] width 297 height 32
type input "administracion@whim.com.mx"
click at [364, 350] on body "Pregunta a Parrot AI Reportes Menú Configuración Personal Facturación Inventari…" at bounding box center [589, 266] width 1178 height 533
click at [319, 423] on li "Semanal" at bounding box center [376, 417] width 291 height 25
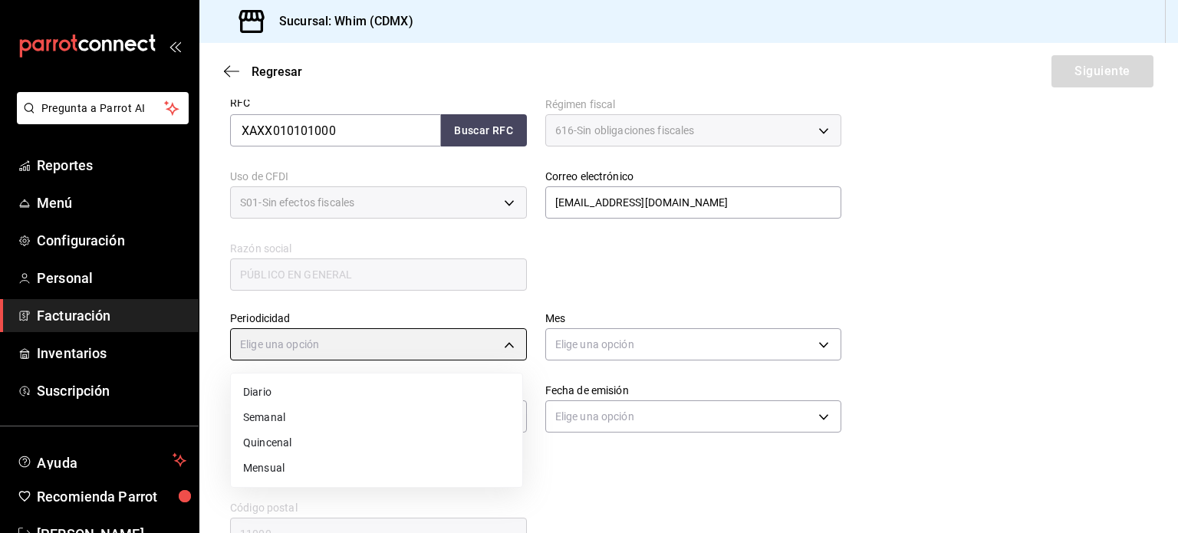
type input "WEEKLY"
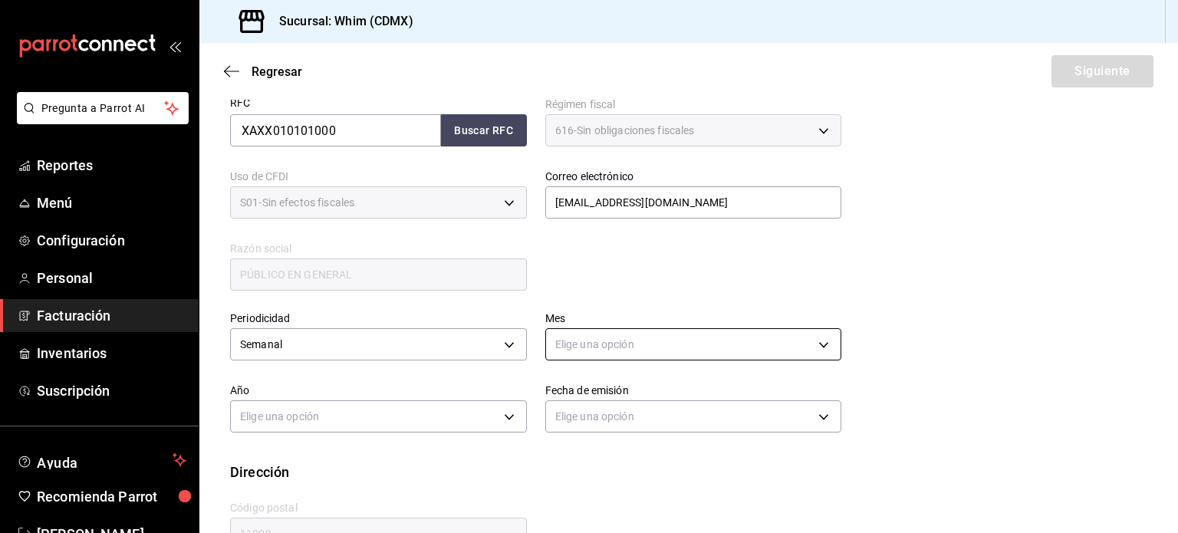
click at [624, 350] on body "Pregunta a Parrot AI Reportes Menú Configuración Personal Facturación Inventari…" at bounding box center [589, 266] width 1178 height 533
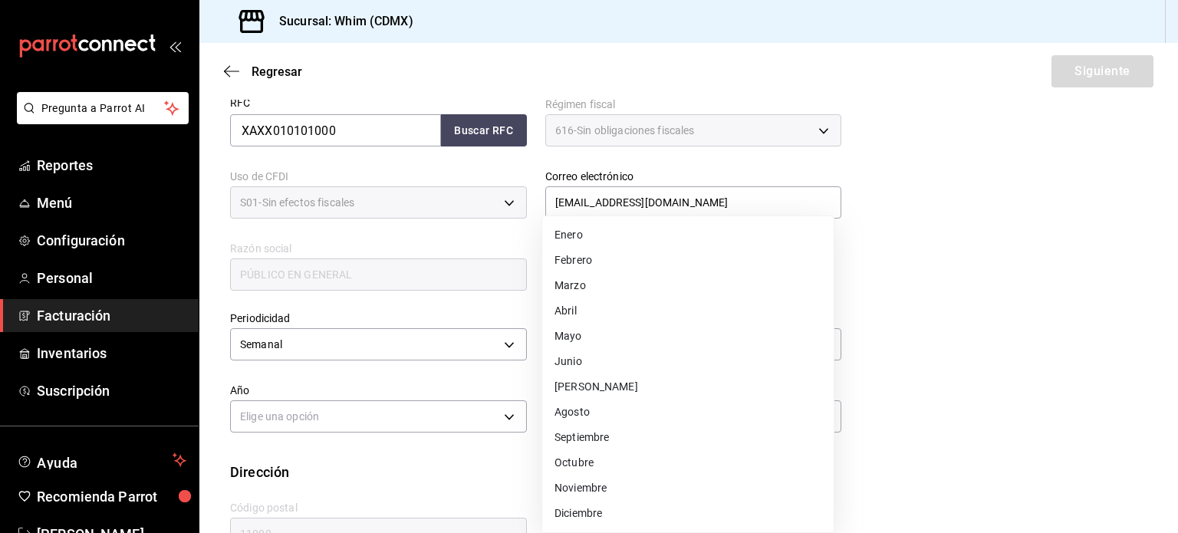
click at [600, 419] on li "Agosto" at bounding box center [687, 412] width 291 height 25
type input "8"
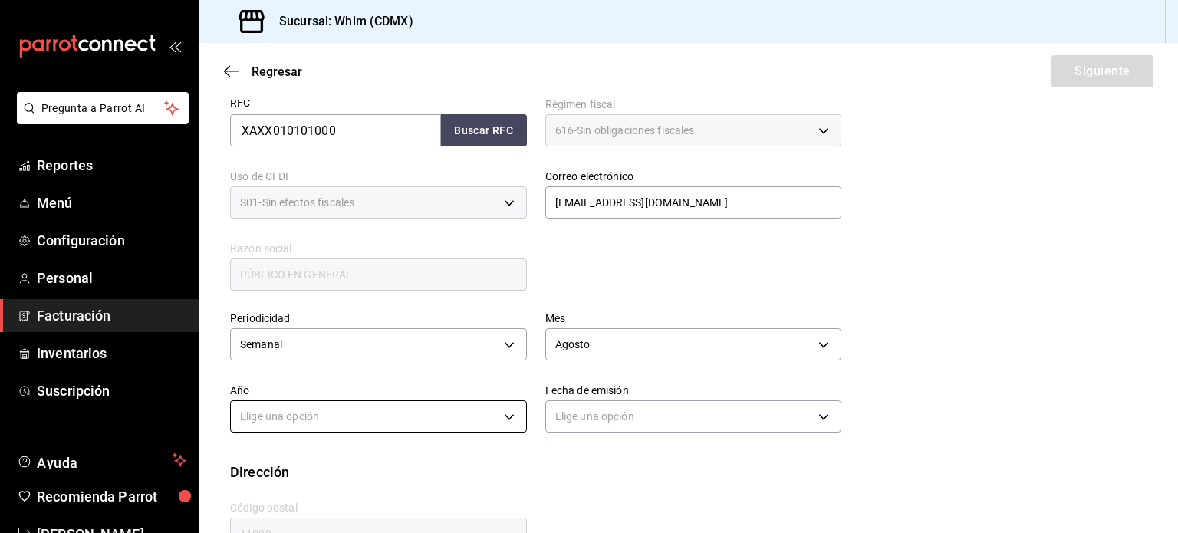
click at [321, 426] on body "Pregunta a Parrot AI Reportes Menú Configuración Personal Facturación Inventari…" at bounding box center [589, 266] width 1178 height 533
click at [298, 458] on li "2025" at bounding box center [376, 464] width 291 height 25
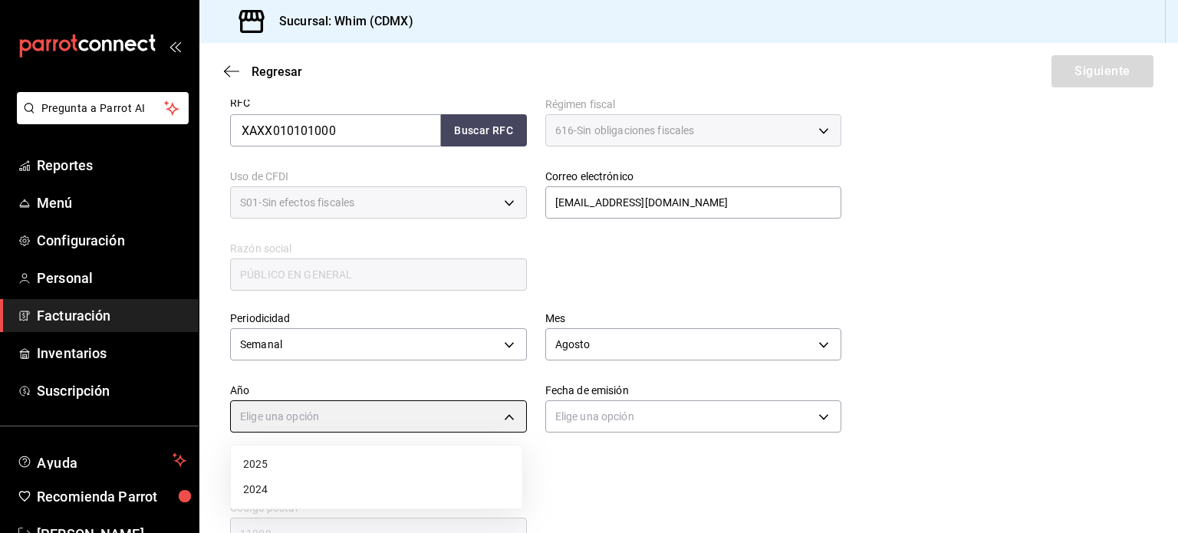
type input "2025"
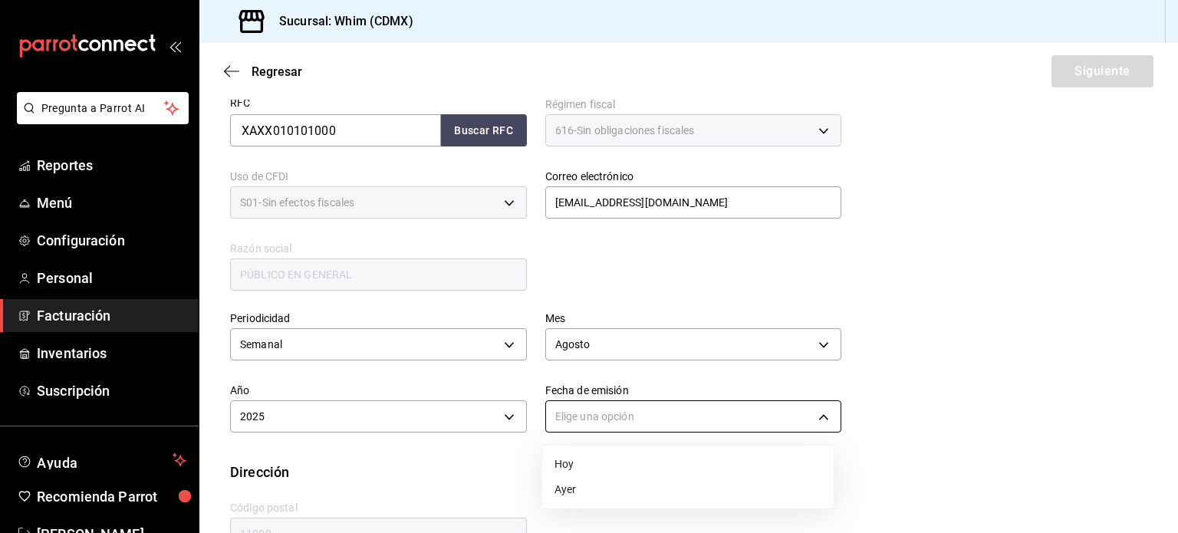
click at [607, 424] on body "Pregunta a Parrot AI Reportes Menú Configuración Personal Facturación Inventari…" at bounding box center [589, 266] width 1178 height 533
click at [592, 469] on li "Hoy" at bounding box center [687, 464] width 291 height 25
type input "TODAY"
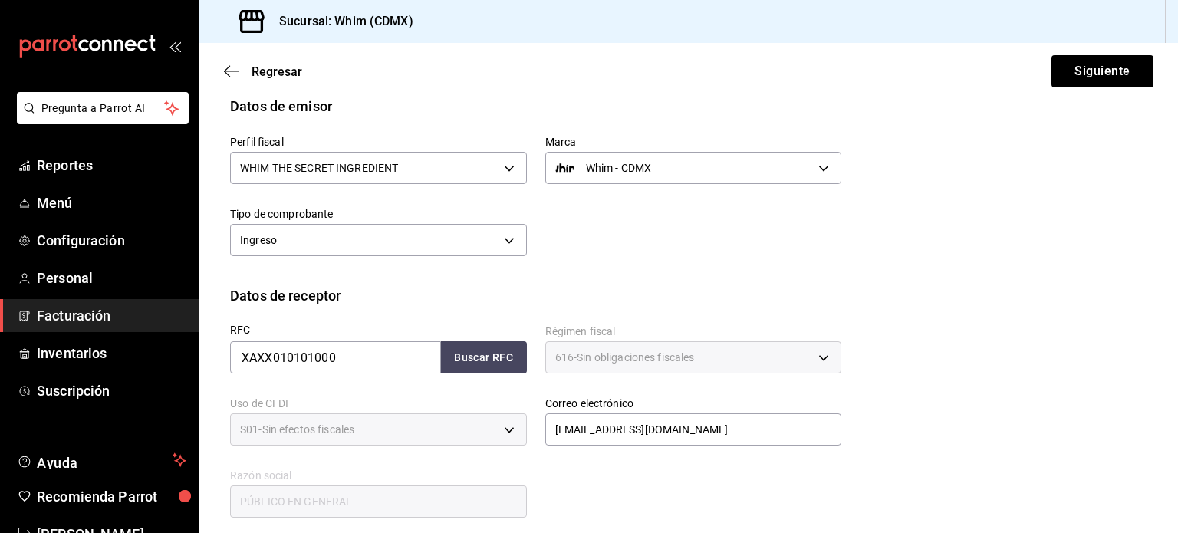
scroll to position [196, 0]
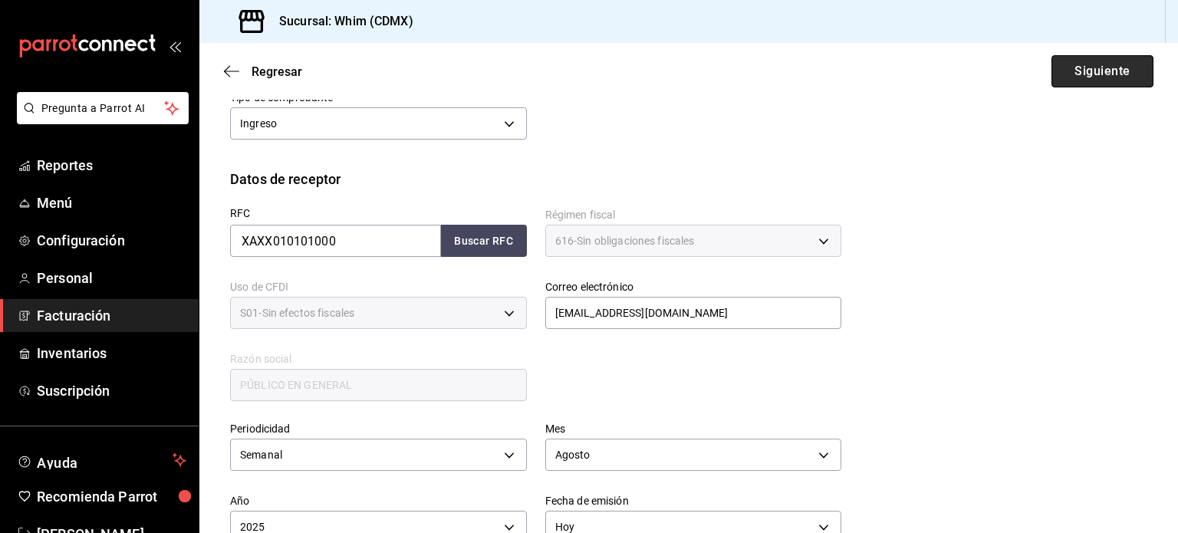
click at [1094, 76] on button "Siguiente" at bounding box center [1102, 71] width 102 height 32
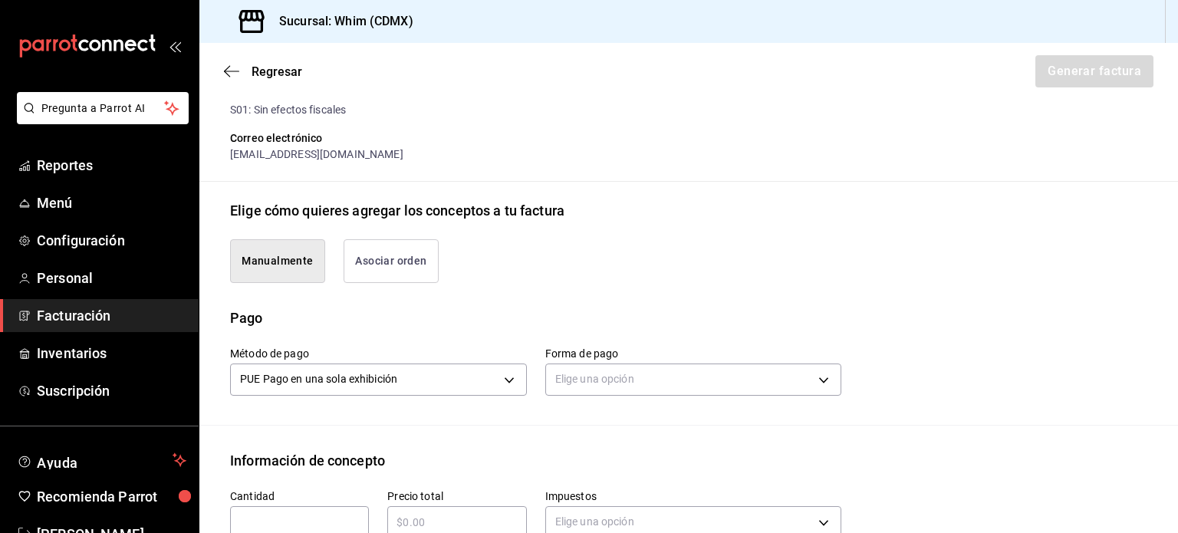
scroll to position [426, 0]
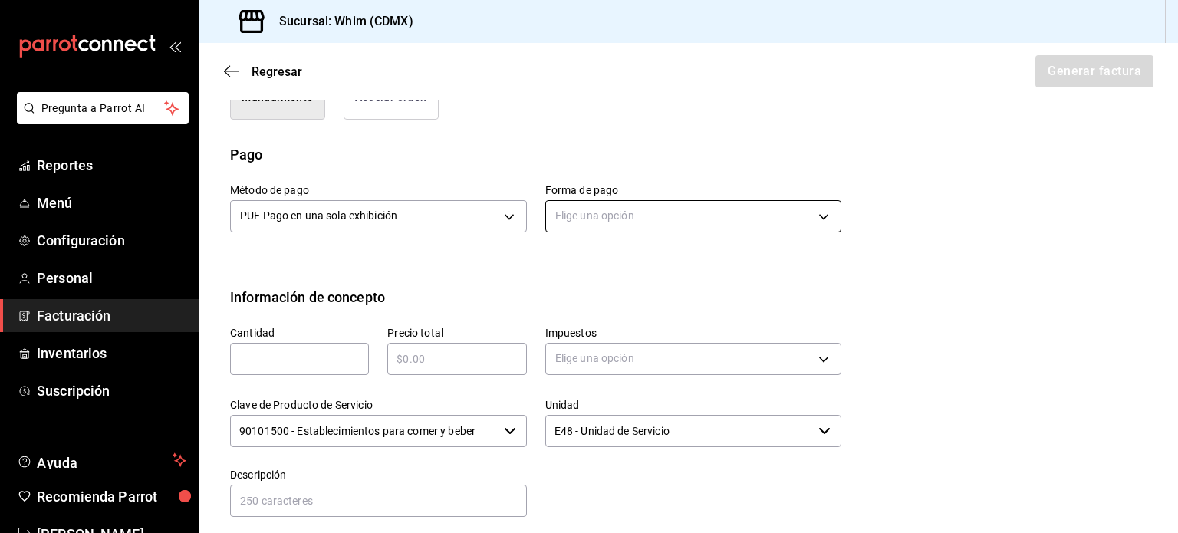
click at [609, 215] on body "Pregunta a Parrot AI Reportes Menú Configuración Personal Facturación Inventari…" at bounding box center [589, 266] width 1178 height 533
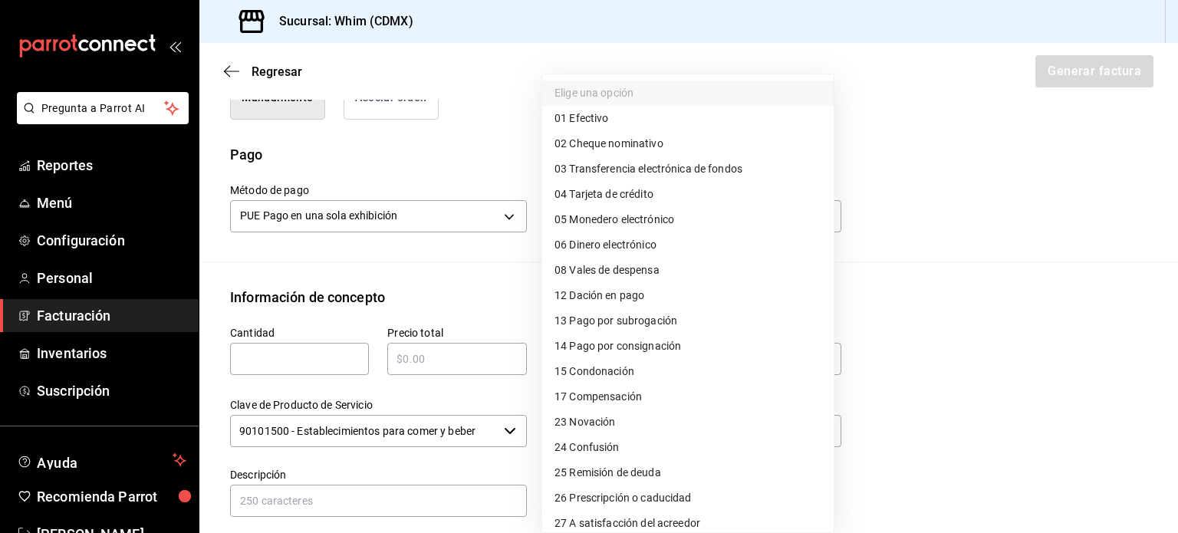
click at [645, 168] on span "03 Transferencia electrónica de fondos" at bounding box center [648, 169] width 188 height 16
type input "03"
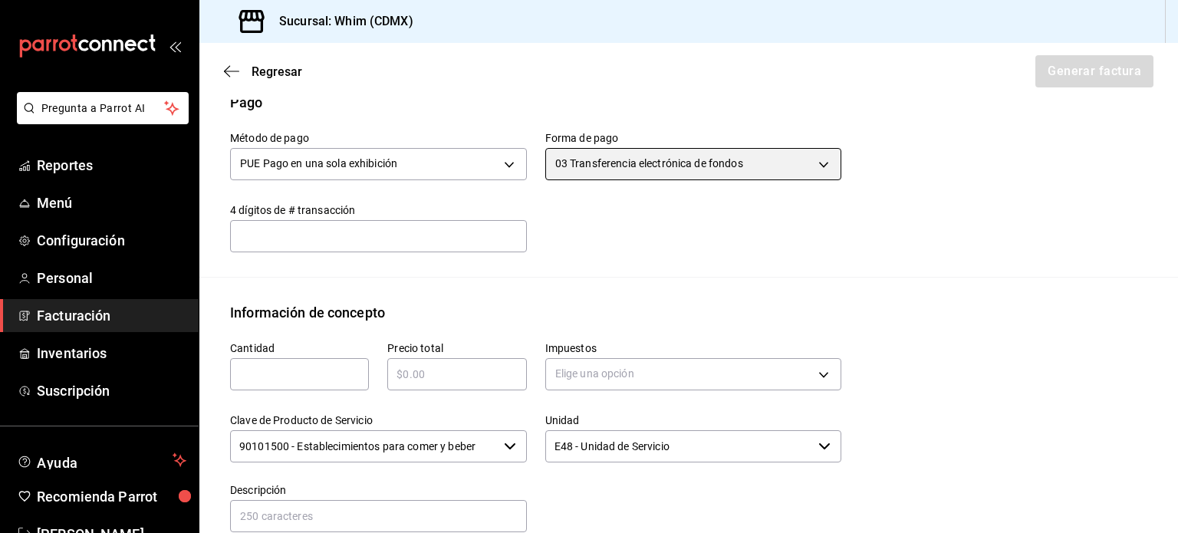
scroll to position [580, 0]
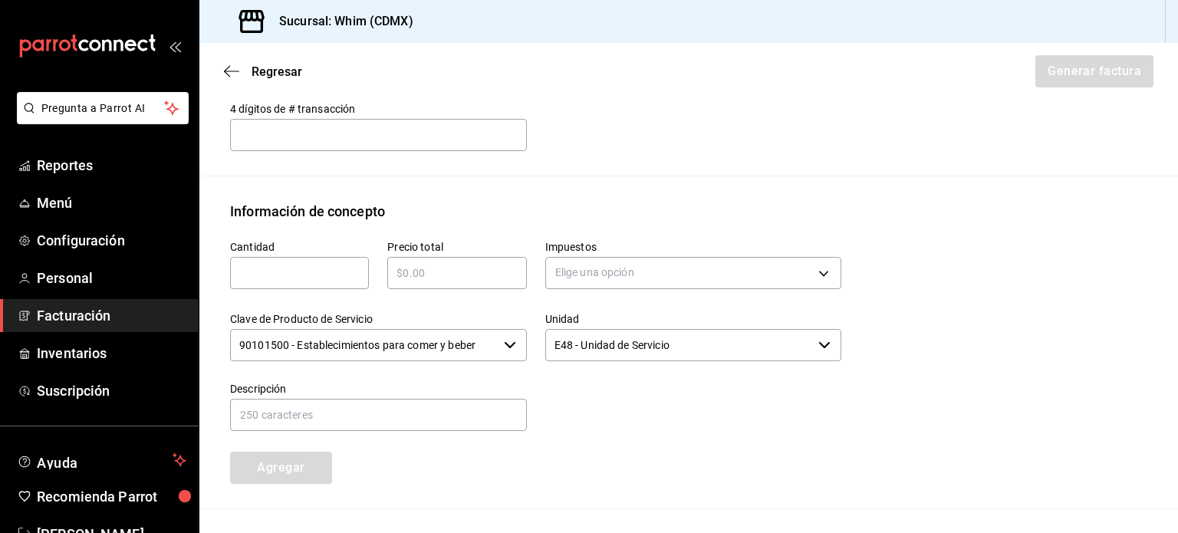
click at [294, 268] on input "text" at bounding box center [299, 273] width 139 height 18
type input "1"
click at [445, 272] on input "text" at bounding box center [456, 273] width 139 height 18
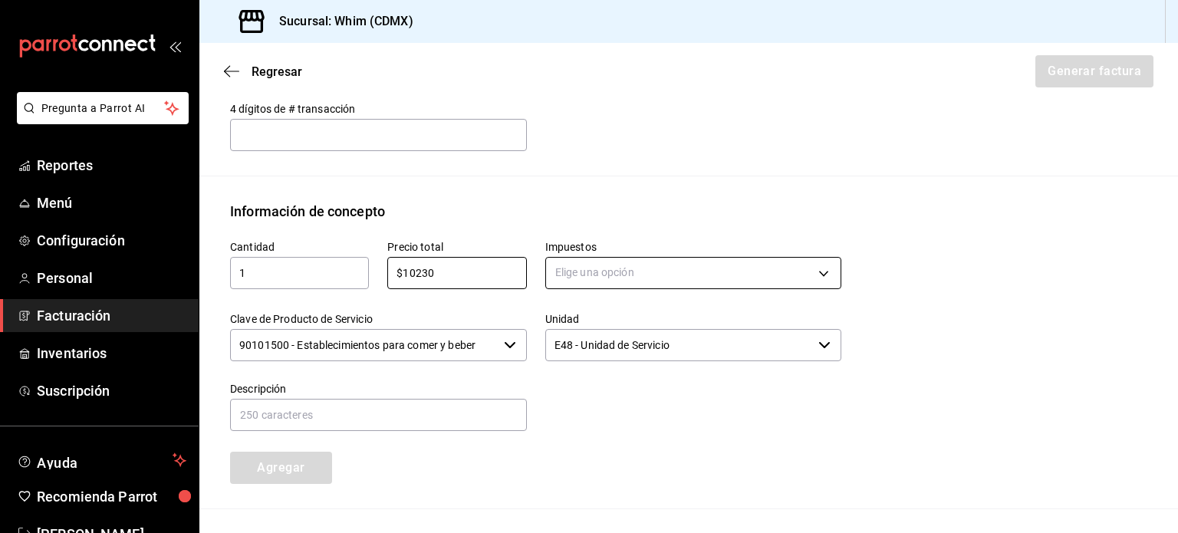
type input "$10230"
click at [707, 272] on body "Pregunta a Parrot AI Reportes Menú Configuración Personal Facturación Inventari…" at bounding box center [589, 266] width 1178 height 533
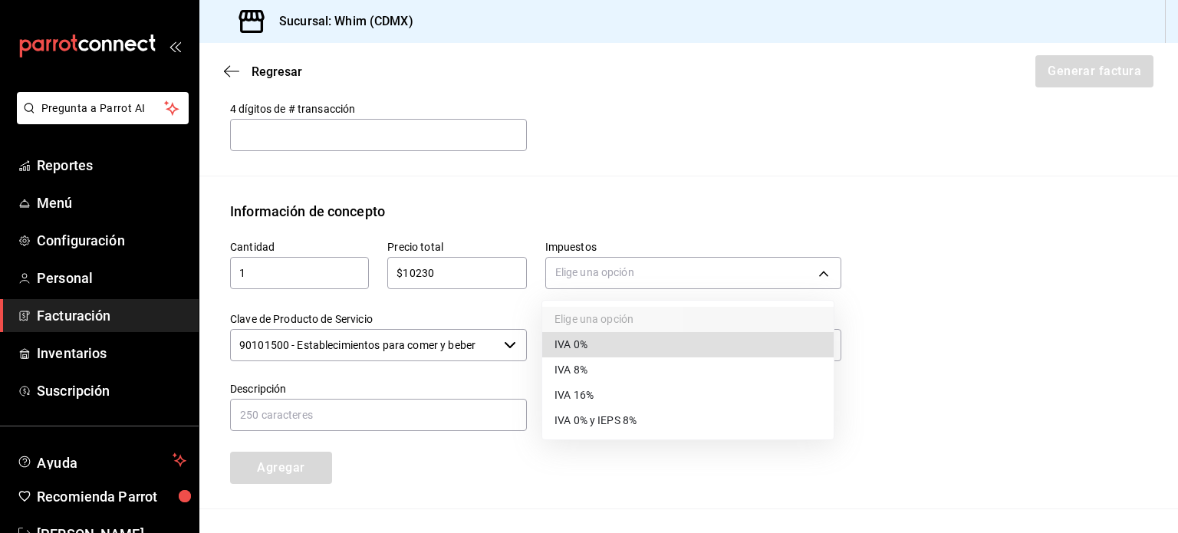
click at [601, 396] on li "IVA 16%" at bounding box center [687, 395] width 291 height 25
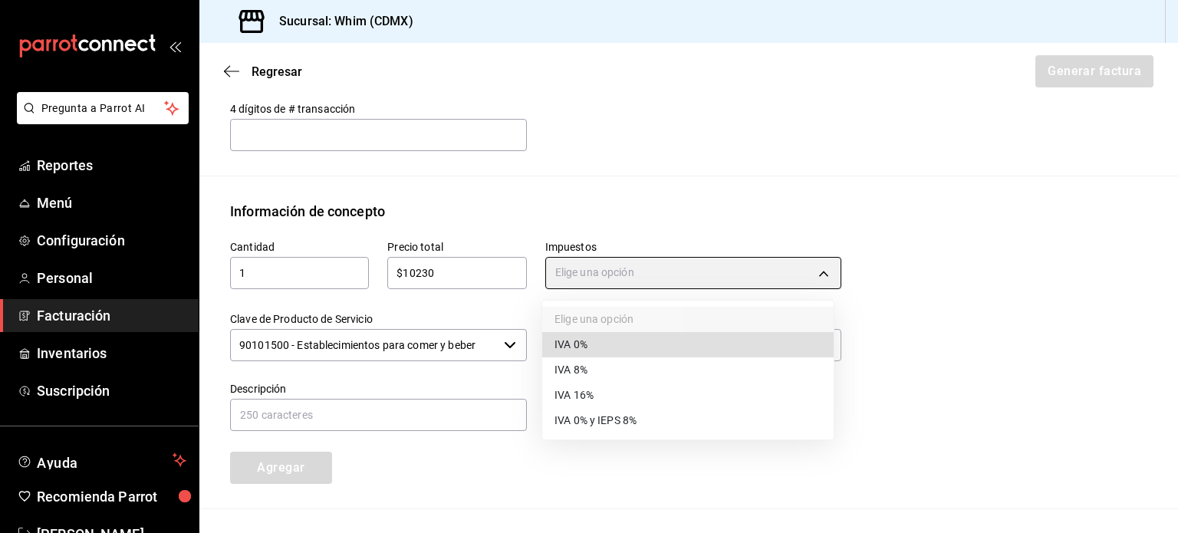
type input "IVA_16"
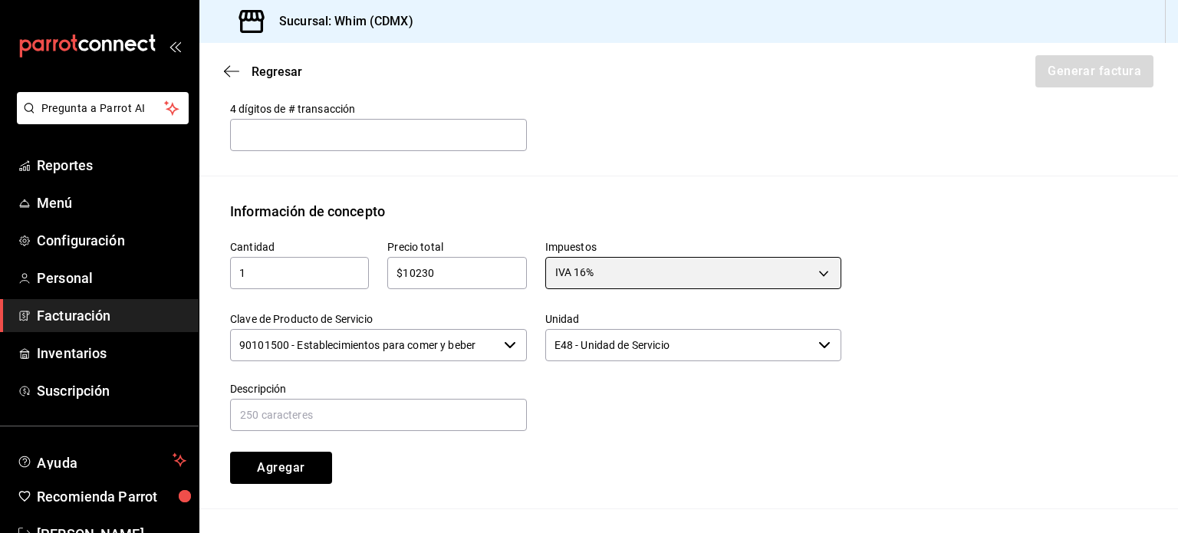
click at [504, 347] on icon "button" at bounding box center [510, 345] width 12 height 12
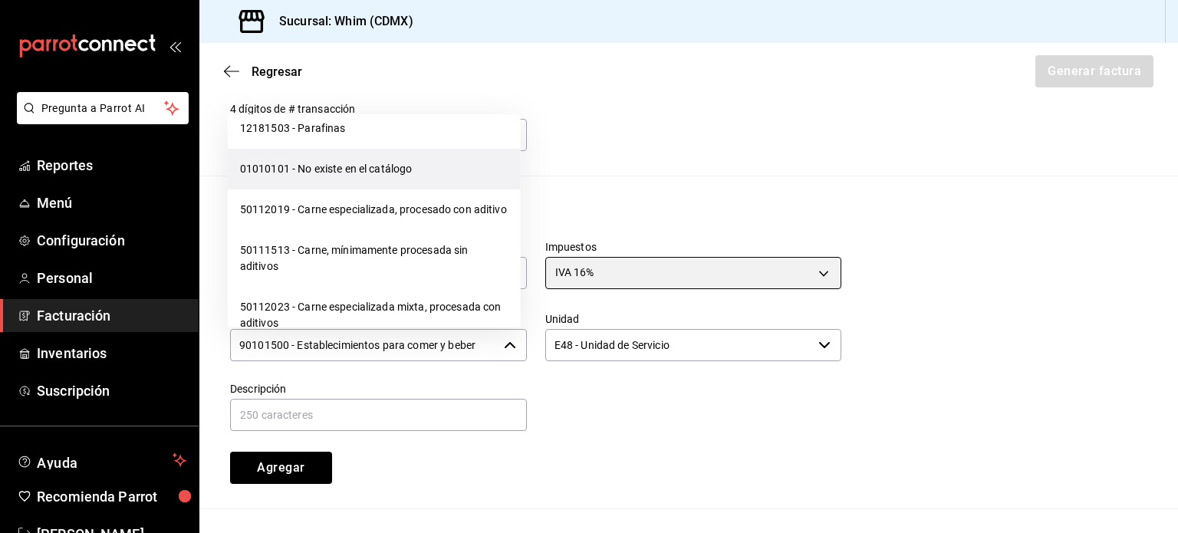
scroll to position [24168, 0]
click at [378, 192] on li "01010101 - No existe en el catálogo" at bounding box center [374, 171] width 293 height 41
type input "01010101 - No existe en el catálogo"
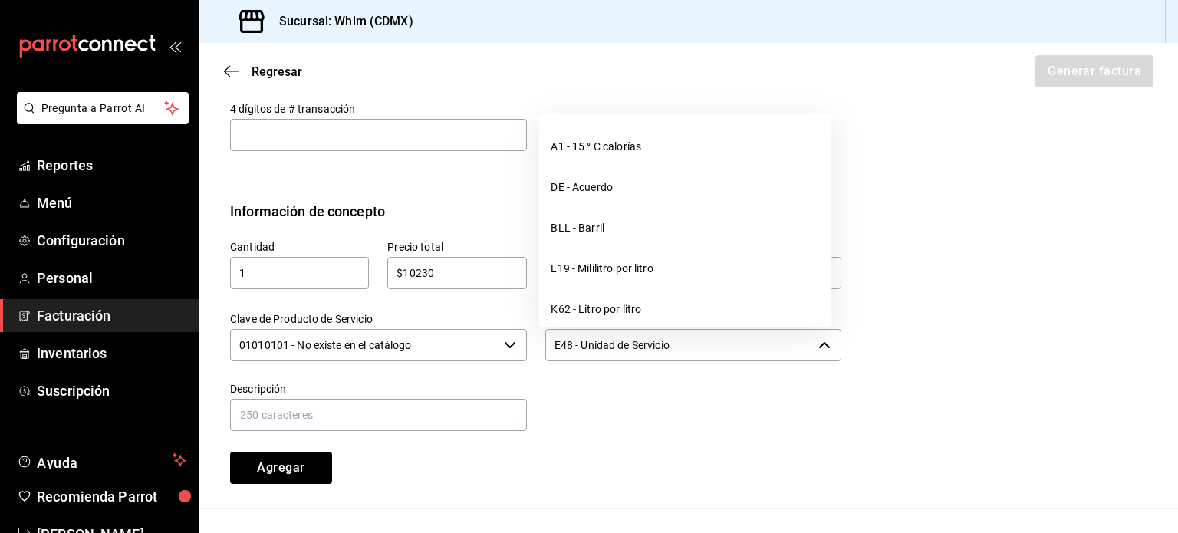
click at [637, 349] on input "E48 - Unidad de Servicio" at bounding box center [679, 345] width 268 height 32
drag, startPoint x: 637, startPoint y: 348, endPoint x: 544, endPoint y: 340, distance: 93.1
click at [545, 340] on input "E48 - Unidad de Servicio" at bounding box center [679, 345] width 268 height 32
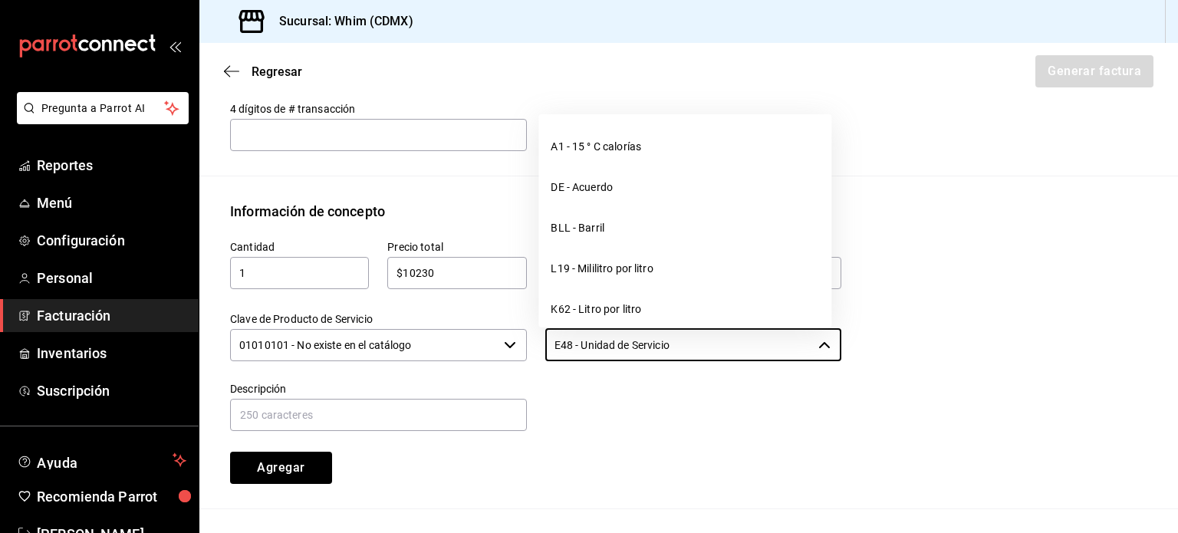
drag, startPoint x: 716, startPoint y: 343, endPoint x: 487, endPoint y: 330, distance: 229.7
click at [487, 330] on div "Cantidad 1 ​ Precio total $10230 ​ Impuestos IVA 16% IVA_16 Clave de Producto d…" at bounding box center [527, 353] width 630 height 262
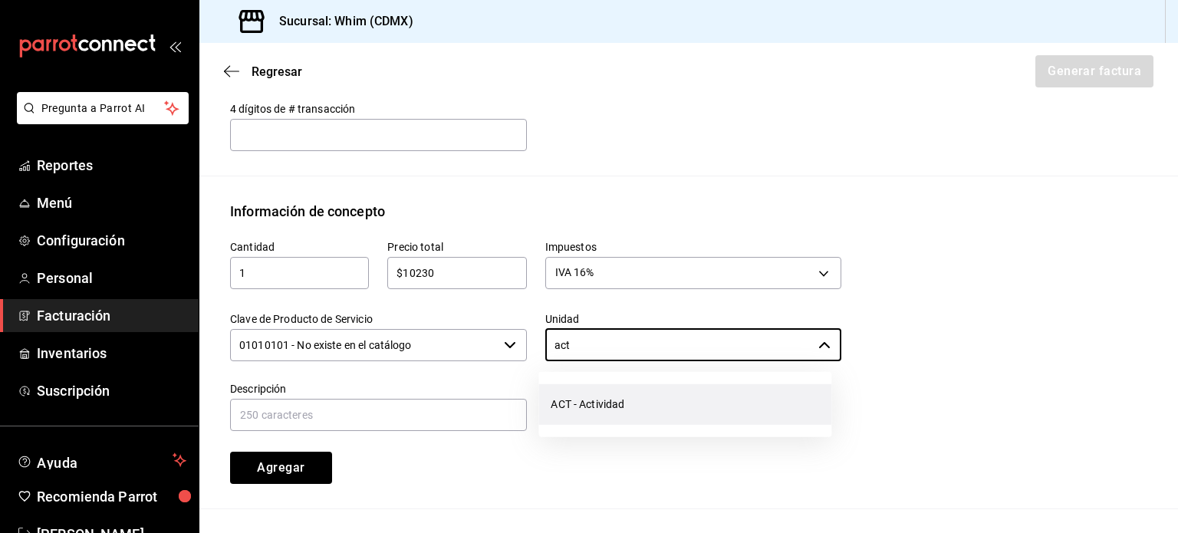
click at [603, 402] on li "ACT - Actividad" at bounding box center [684, 404] width 293 height 41
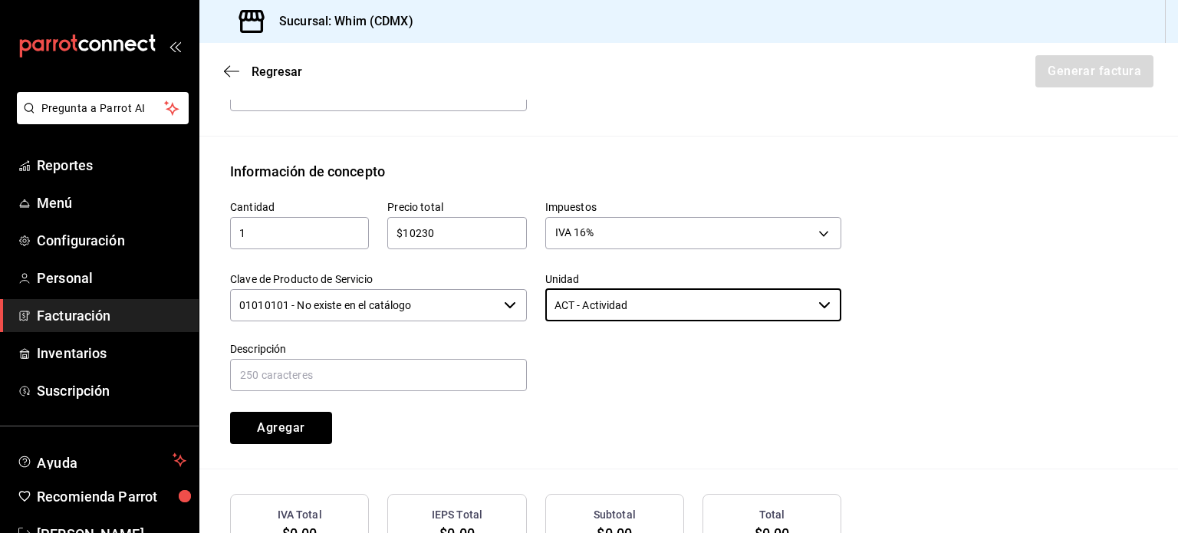
scroll to position [656, 0]
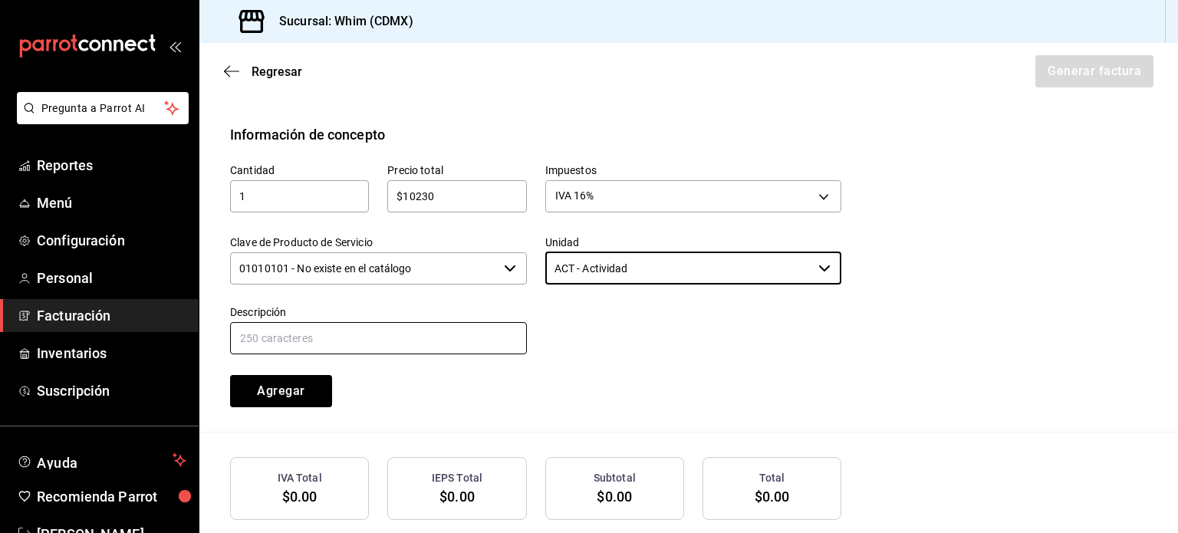
type input "ACT - Actividad"
click at [387, 337] on input "text" at bounding box center [378, 338] width 297 height 32
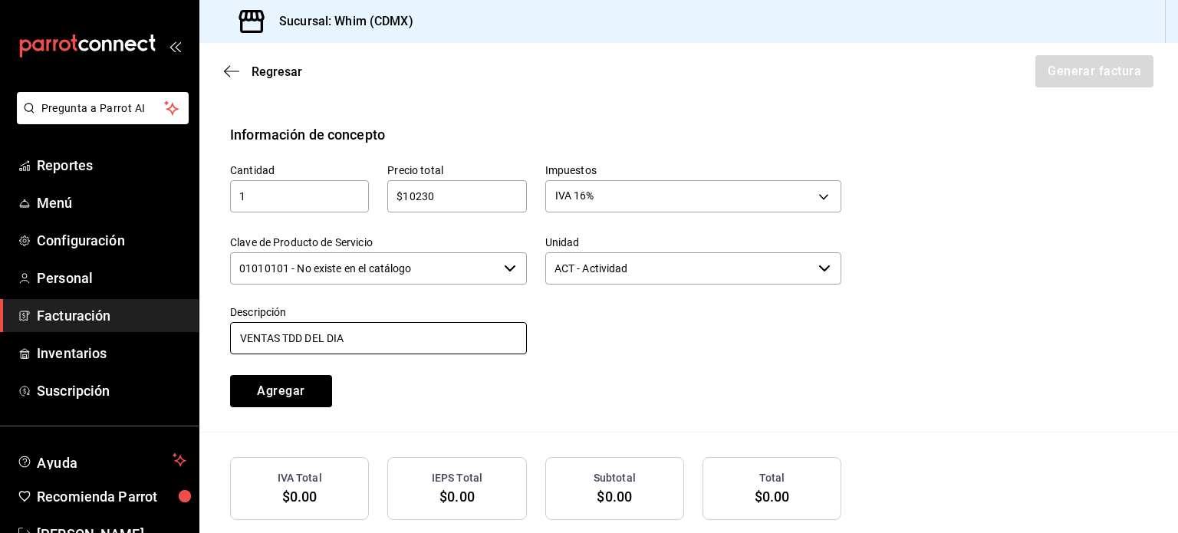
type input "VENTAS TDD DEL DIA"
drag, startPoint x: 446, startPoint y: 192, endPoint x: 402, endPoint y: 194, distance: 44.5
click at [402, 194] on input "$10230" at bounding box center [456, 196] width 139 height 18
type input "$5730"
click at [646, 393] on div "Cantidad 1 ​ Precio total $5730 ​ Impuestos IVA 16% IVA_16 Clave de Producto de…" at bounding box center [527, 276] width 630 height 262
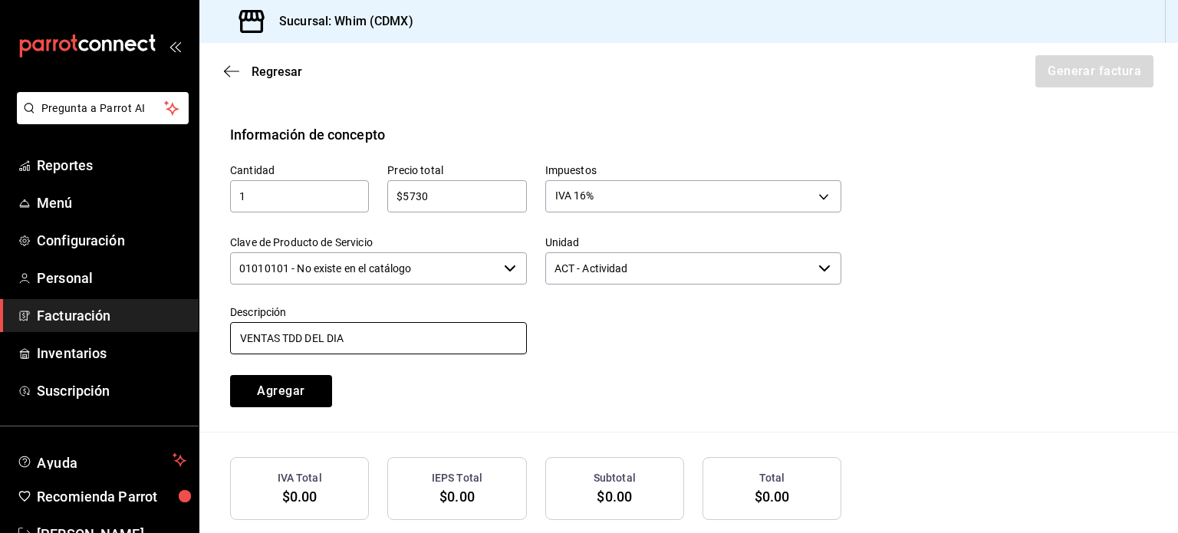
click at [375, 337] on input "VENTAS TDD DEL DIA" at bounding box center [378, 338] width 297 height 32
type input "VENTAS TDD DEL DIA DEL 1 AL 3 DE AGOSTO DEL 2025"
click at [640, 379] on div "Cantidad 1 ​ Precio total $5730 ​ Impuestos IVA 16% IVA_16 Clave de Producto de…" at bounding box center [527, 276] width 630 height 262
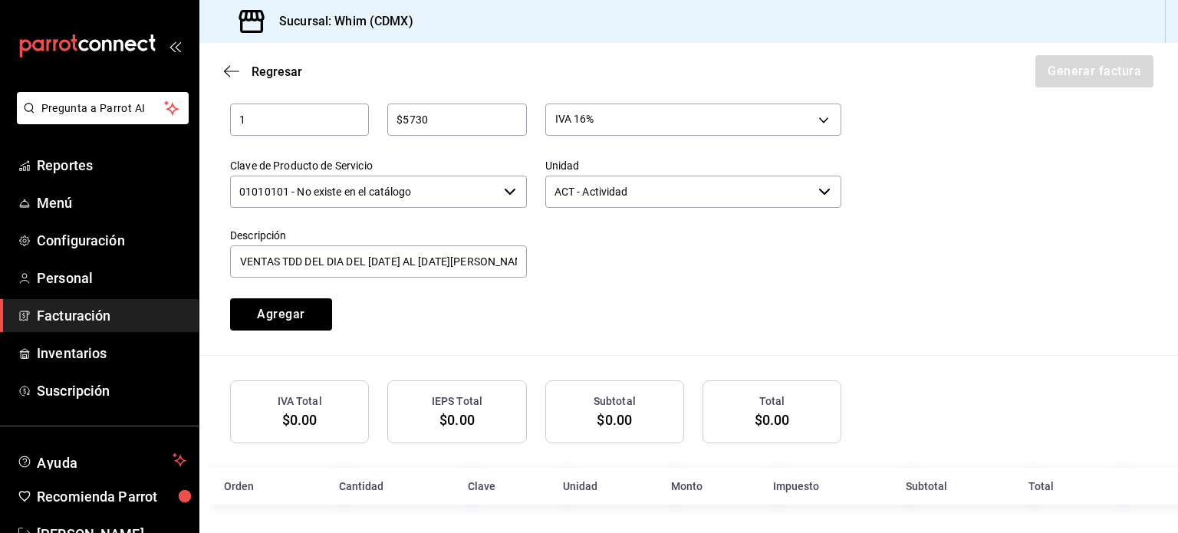
scroll to position [733, 0]
click at [299, 311] on button "Agregar" at bounding box center [281, 314] width 102 height 32
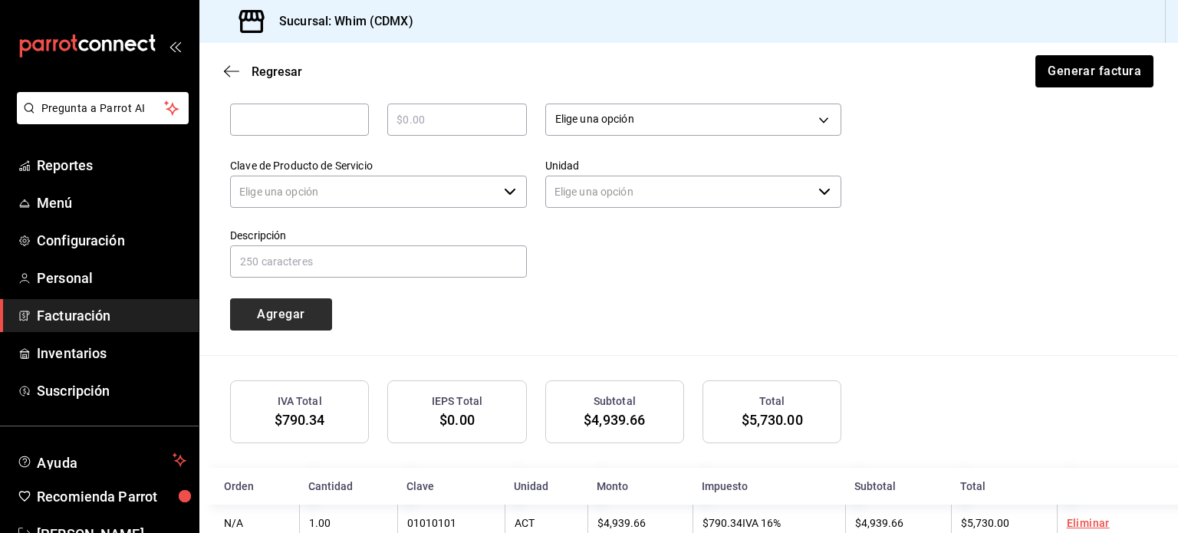
type input "90101500 - Establecimientos para comer y beber"
type input "E48 - Unidad de Servicio"
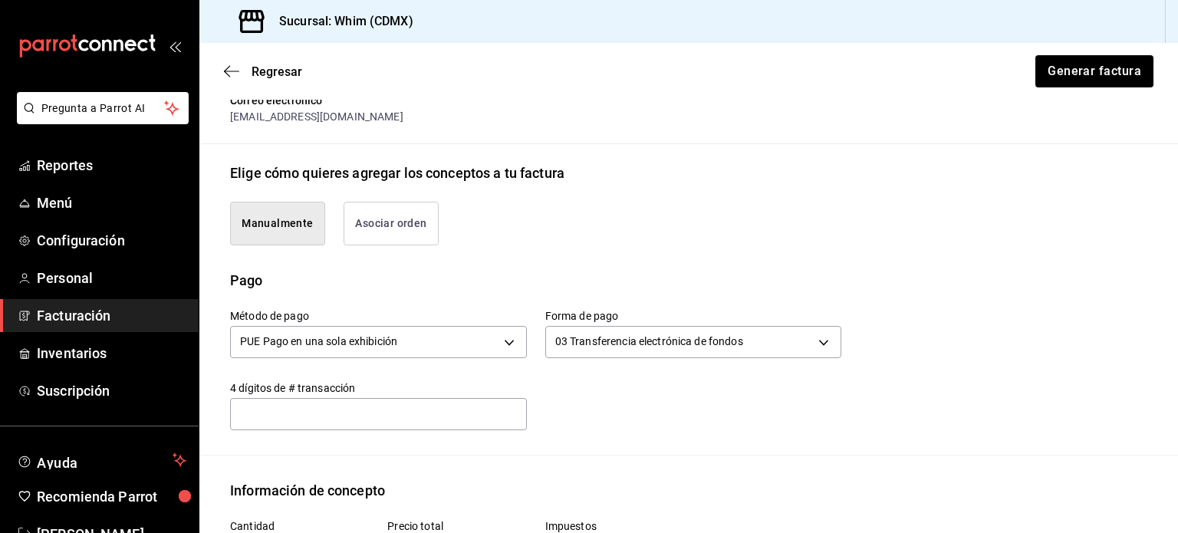
scroll to position [267, 0]
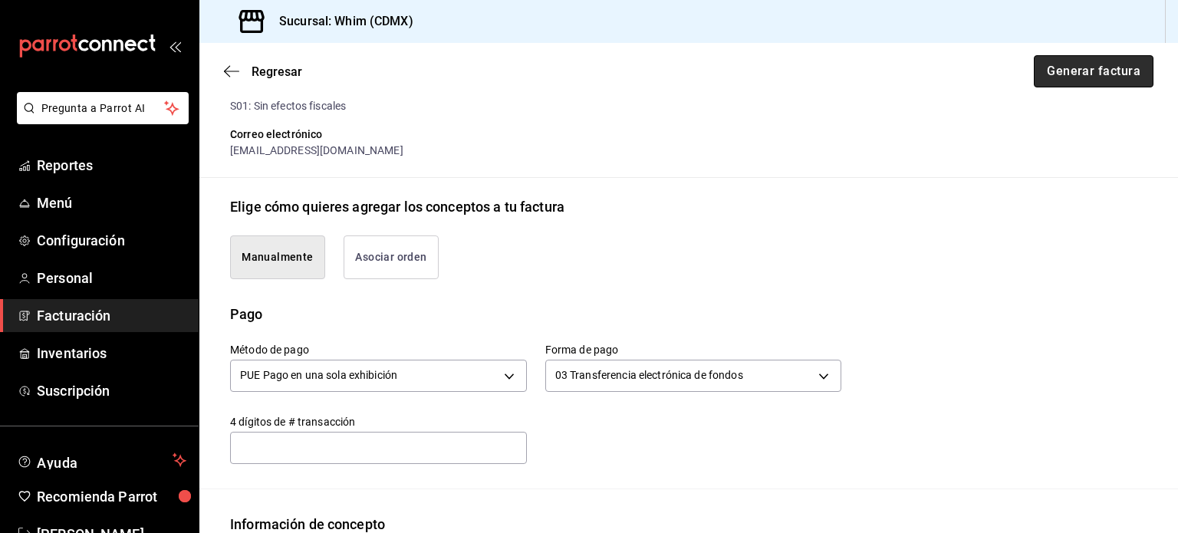
click at [1076, 71] on button "Generar factura" at bounding box center [1094, 71] width 120 height 32
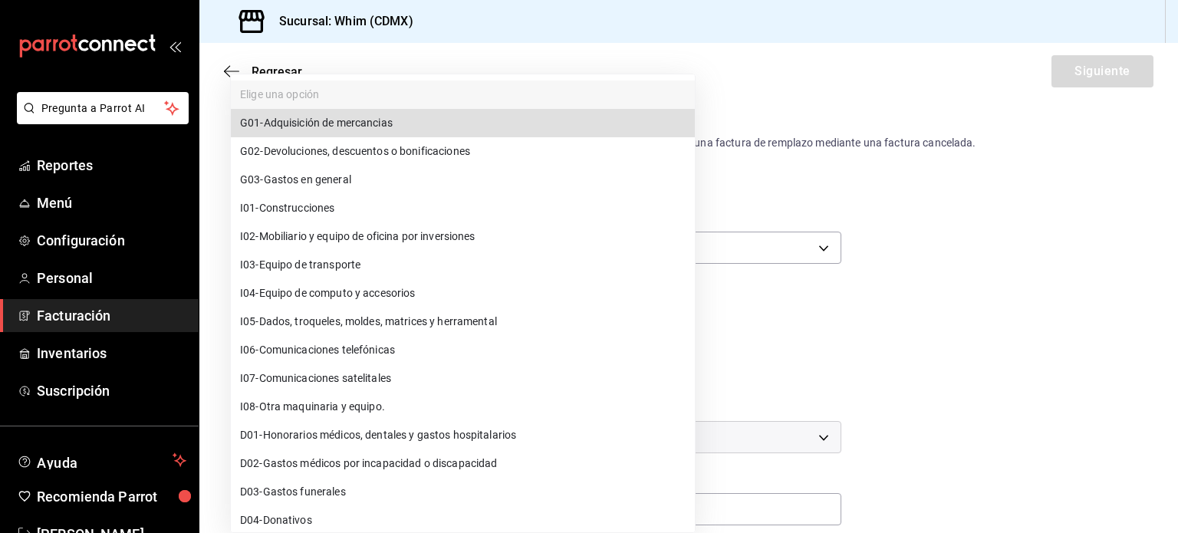
click at [508, 514] on body "Pregunta a Parrot AI Reportes Menú Configuración Personal Facturación Inventari…" at bounding box center [589, 266] width 1178 height 533
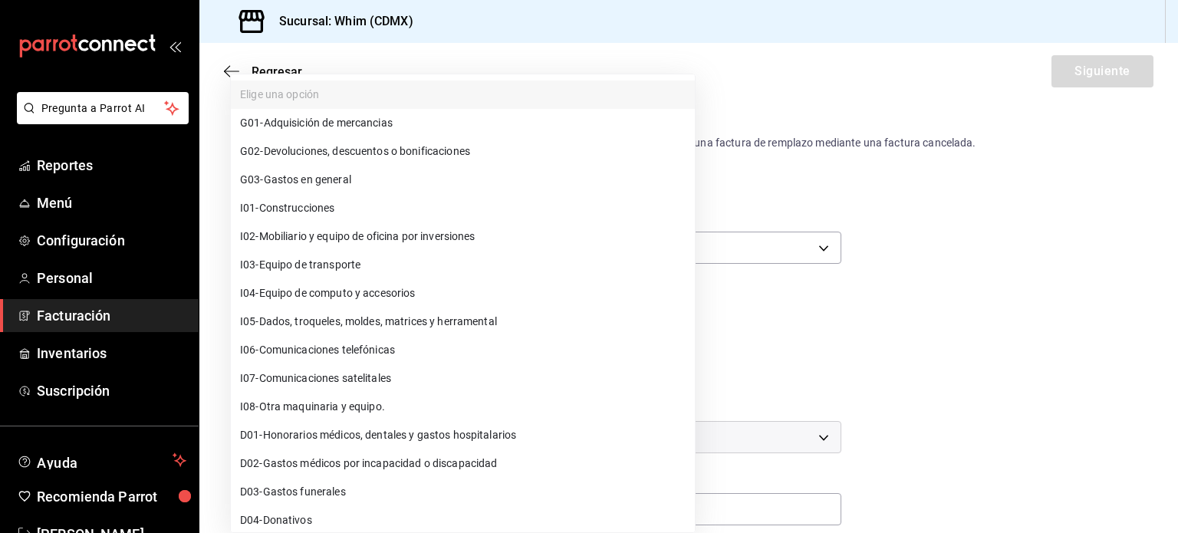
click at [890, 269] on div at bounding box center [589, 266] width 1178 height 533
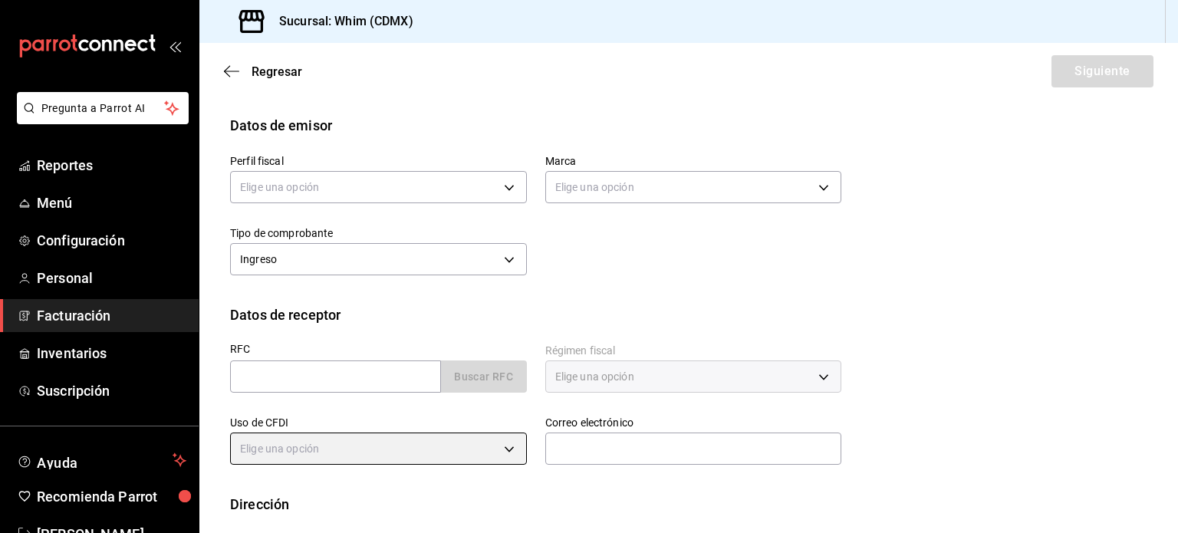
scroll to position [59, 0]
